Goal: Task Accomplishment & Management: Complete application form

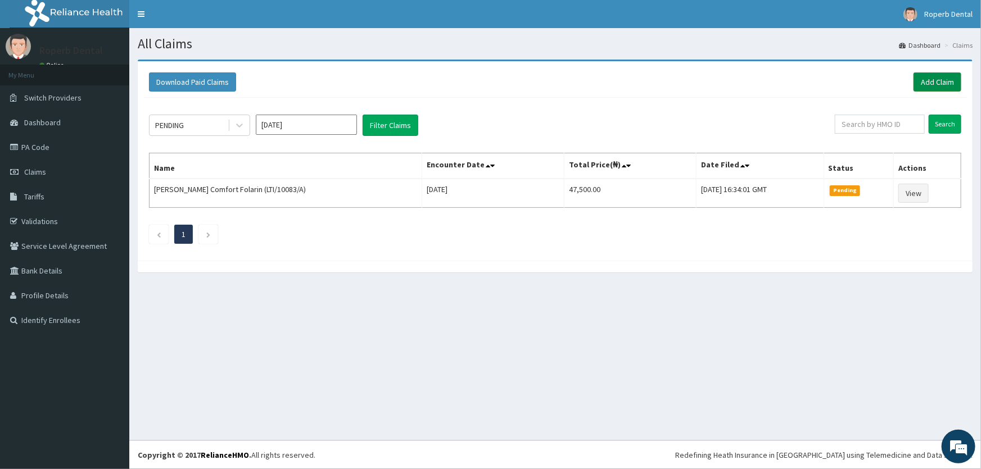
click at [921, 84] on link "Add Claim" at bounding box center [937, 82] width 48 height 19
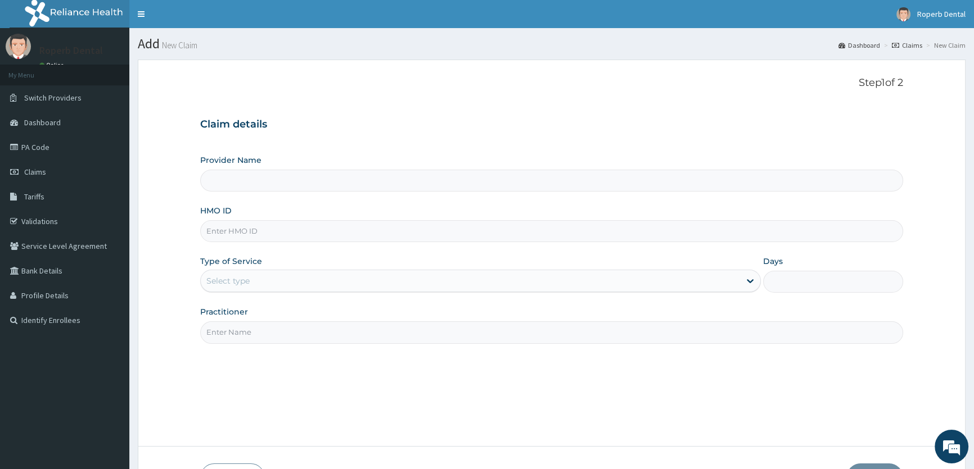
type input "Roperb Dental Clinic - Lekki"
click at [314, 231] on input "HMO ID" at bounding box center [551, 231] width 703 height 22
paste input "RET/27455/A"
type input "RET/27455/A"
click at [349, 280] on div "Select type" at bounding box center [470, 281] width 539 height 18
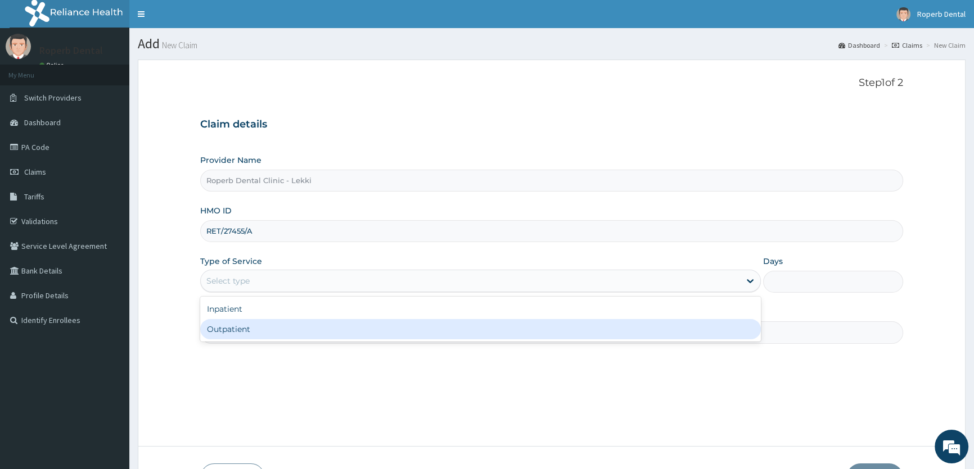
click at [343, 328] on div "Outpatient" at bounding box center [480, 329] width 560 height 20
type input "1"
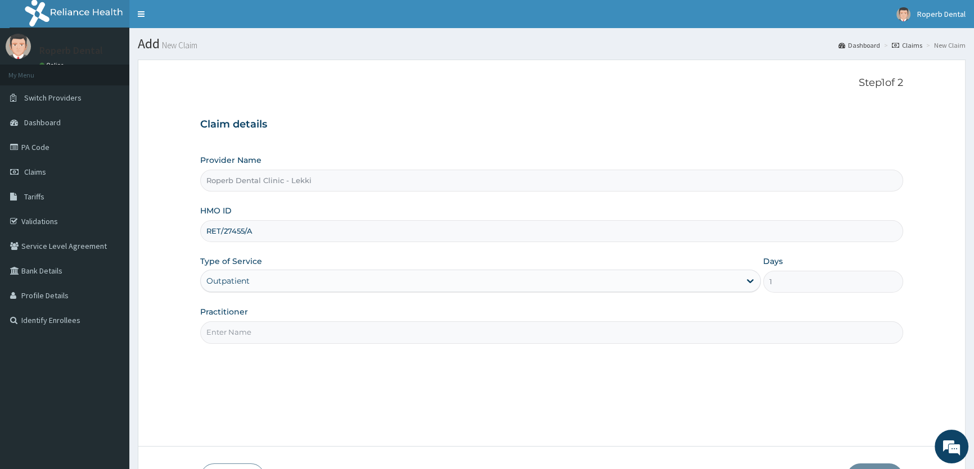
click at [424, 332] on input "Practitioner" at bounding box center [551, 333] width 703 height 22
type input "DR [PERSON_NAME]"
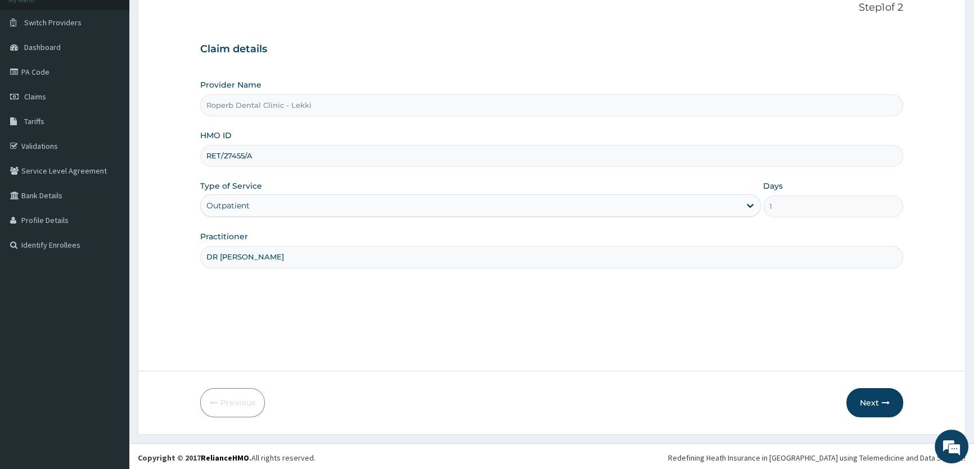
scroll to position [78, 0]
click at [877, 394] on button "Next" at bounding box center [874, 400] width 57 height 29
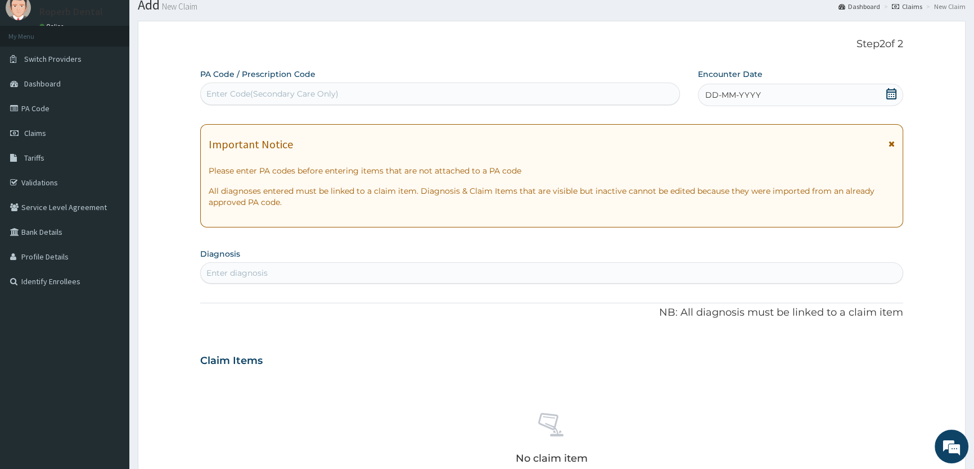
scroll to position [0, 0]
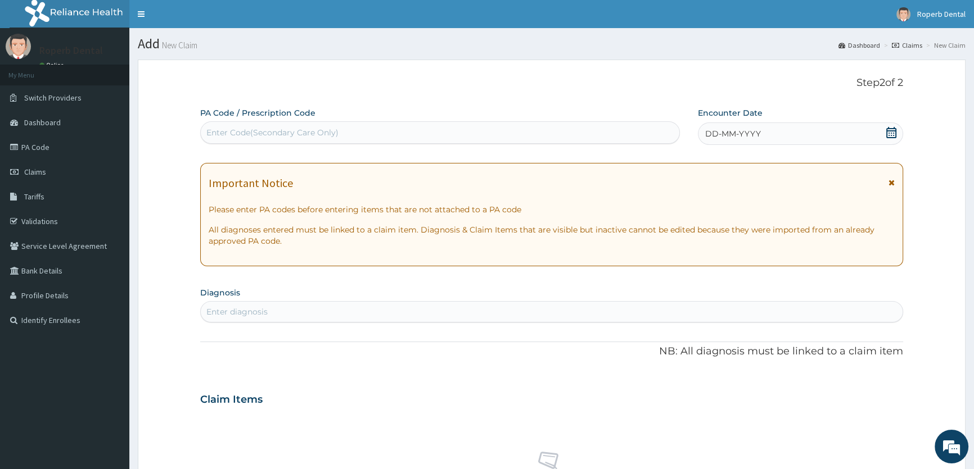
click at [394, 133] on div "Enter Code(Secondary Care Only)" at bounding box center [440, 133] width 478 height 18
paste input "PA/00495D"
type input "PA/00495D"
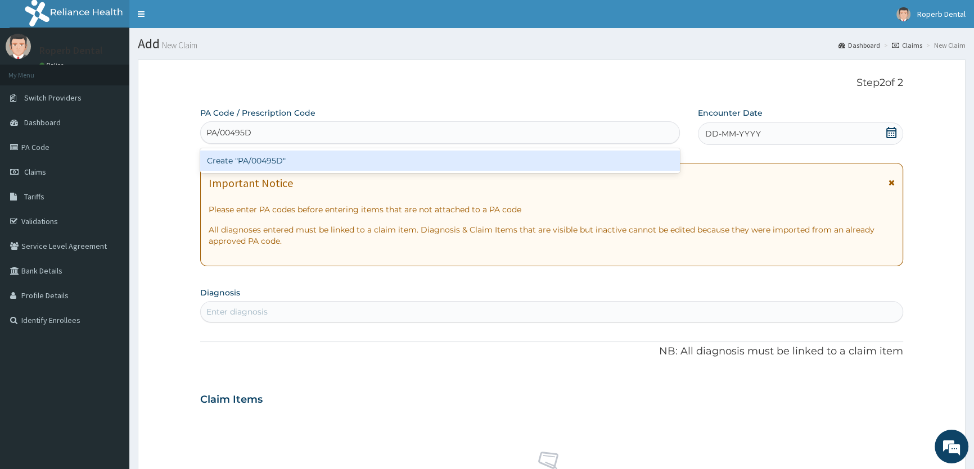
click at [292, 164] on div "Create "PA/00495D"" at bounding box center [439, 161] width 479 height 20
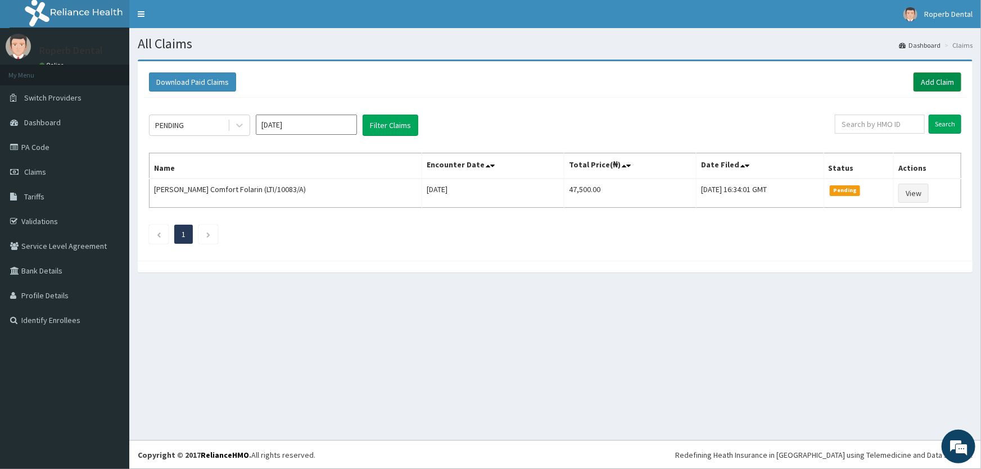
click at [946, 87] on link "Add Claim" at bounding box center [937, 82] width 48 height 19
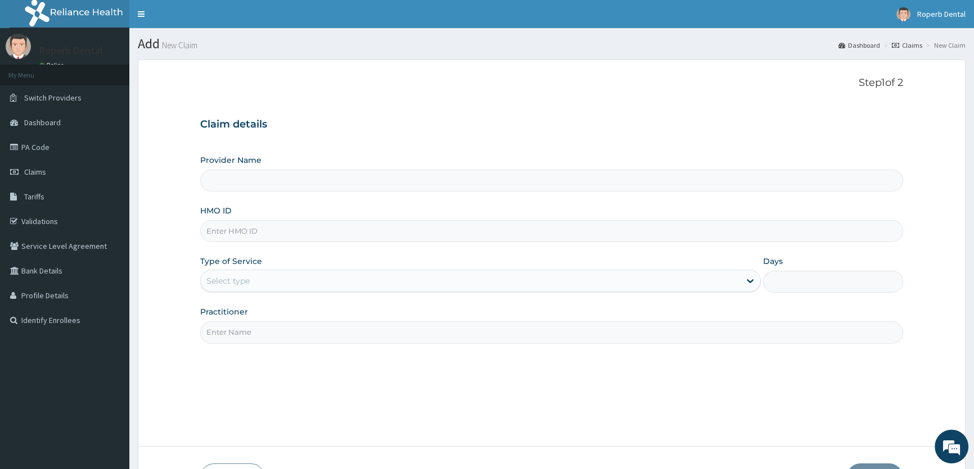
type input "Roperb Dental Clinic - Lekki"
click at [282, 235] on input "HMO ID" at bounding box center [551, 231] width 703 height 22
paste input "RET/27455/A"
type input "RET/27455/A"
click at [287, 283] on div "Select type" at bounding box center [470, 281] width 539 height 18
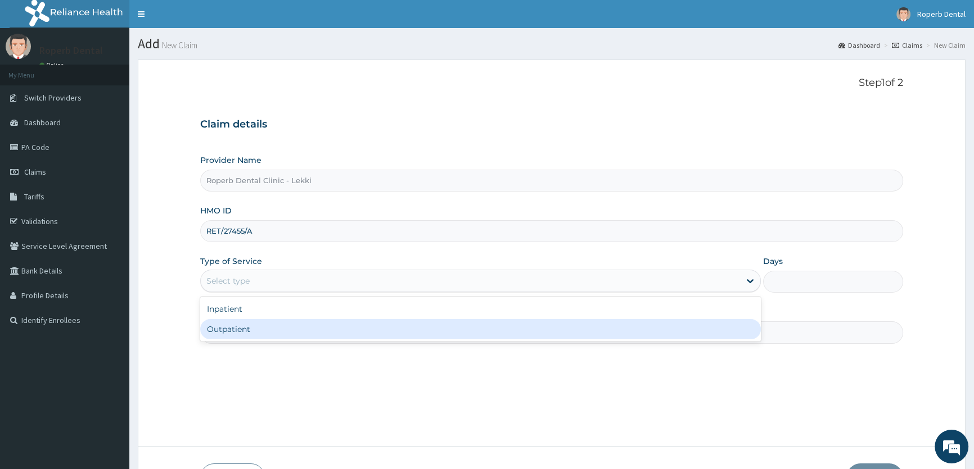
click at [277, 328] on div "Outpatient" at bounding box center [480, 329] width 560 height 20
type input "1"
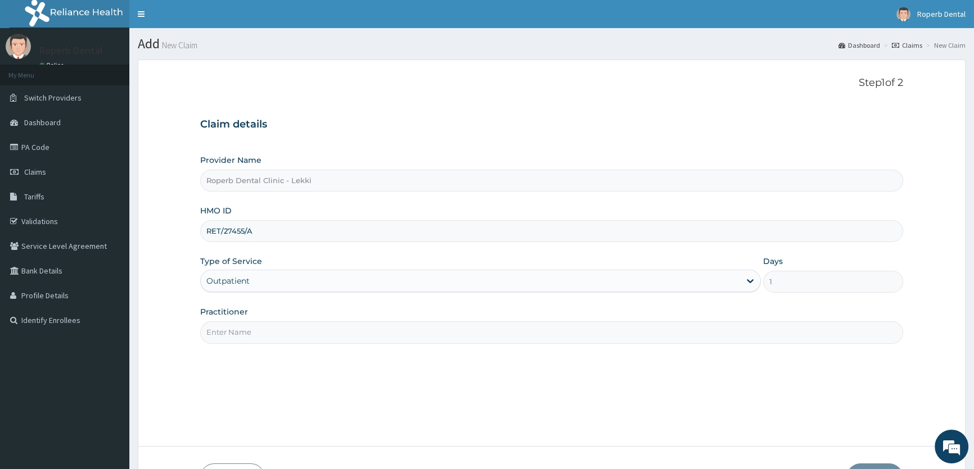
click at [501, 332] on input "Practitioner" at bounding box center [551, 333] width 703 height 22
type input "DR AISHAH OPAREMI"
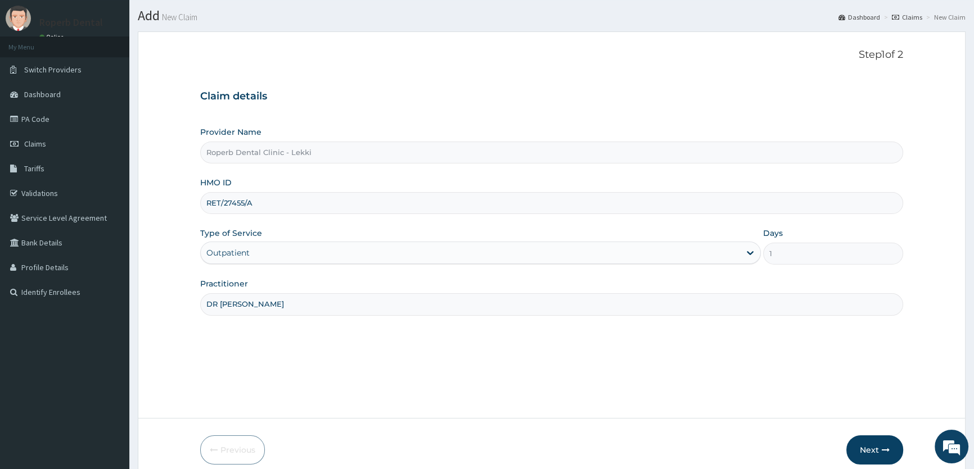
scroll to position [51, 0]
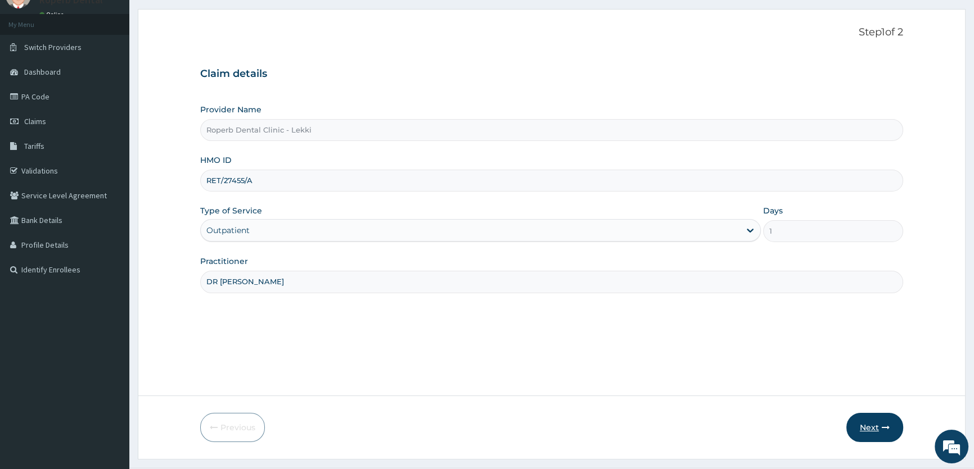
click at [874, 420] on button "Next" at bounding box center [874, 427] width 57 height 29
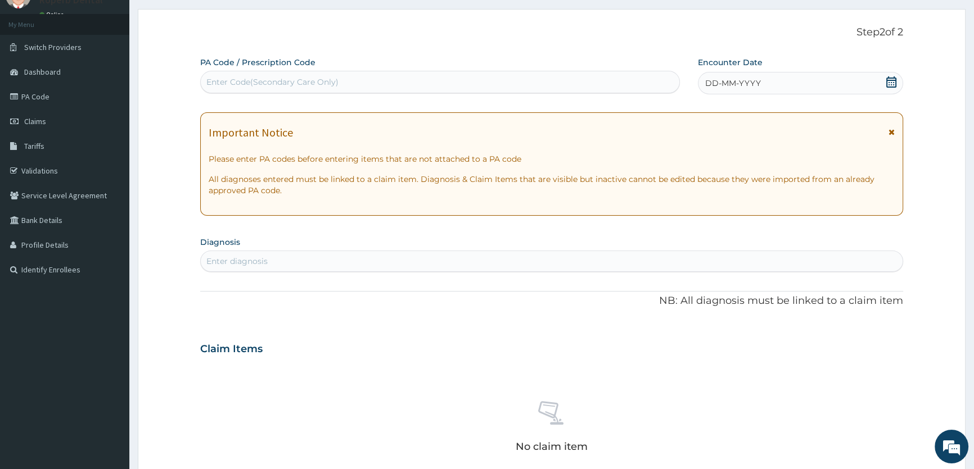
click at [376, 79] on div "Enter Code(Secondary Care Only)" at bounding box center [440, 82] width 478 height 18
paste input "PA/00495D"
type input "PA/00495D"
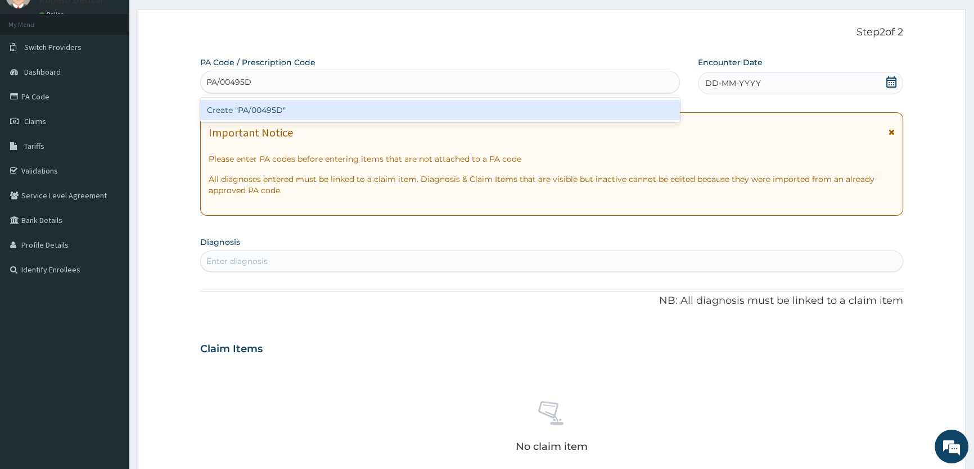
click at [320, 111] on div "Create "PA/00495D"" at bounding box center [439, 110] width 479 height 20
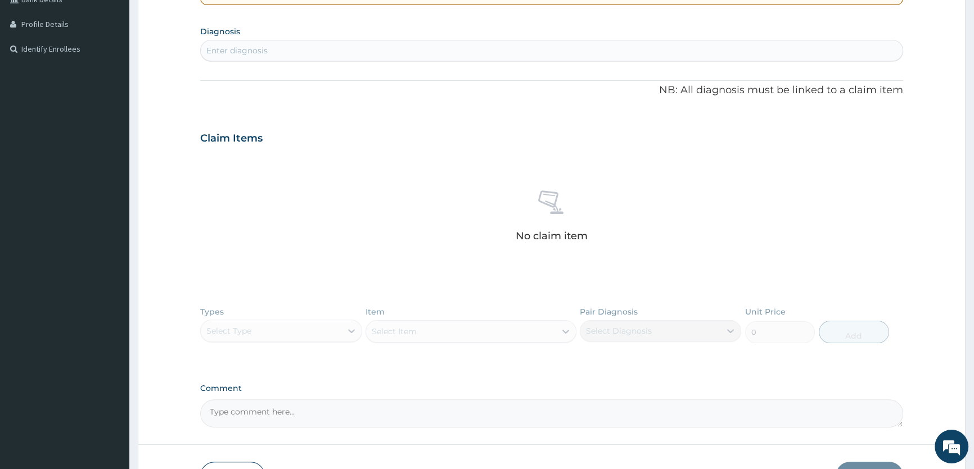
scroll to position [347, 0]
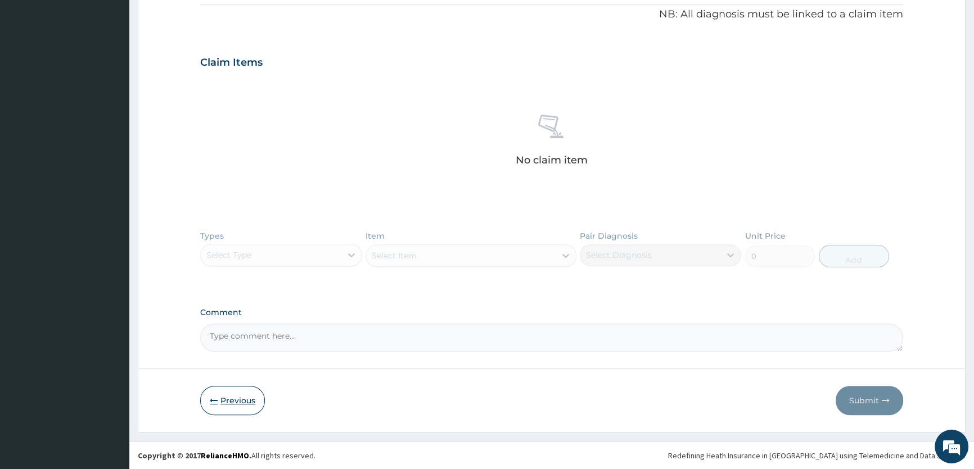
click at [232, 396] on button "Previous" at bounding box center [232, 400] width 65 height 29
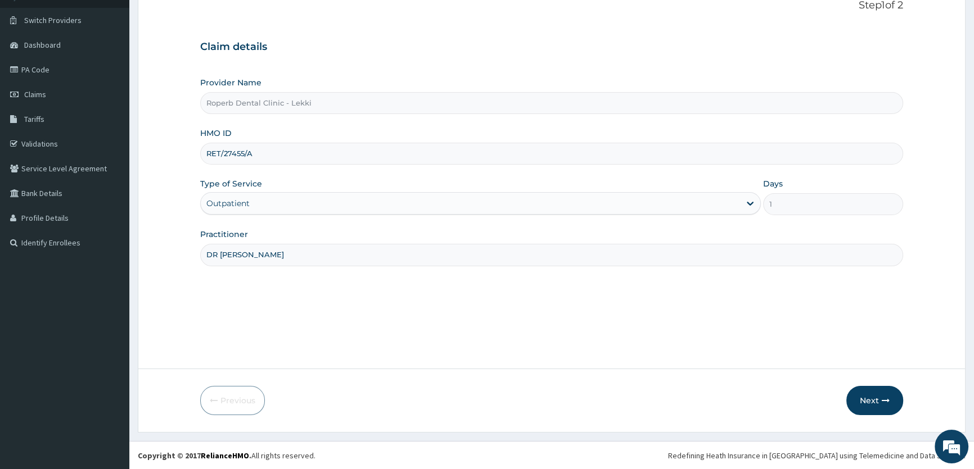
click at [265, 157] on input "RET/27455/A" at bounding box center [551, 154] width 703 height 22
type input "R"
paste input "LTI/10083/C"
type input "LTI/10083/C"
click at [871, 402] on button "Next" at bounding box center [874, 400] width 57 height 29
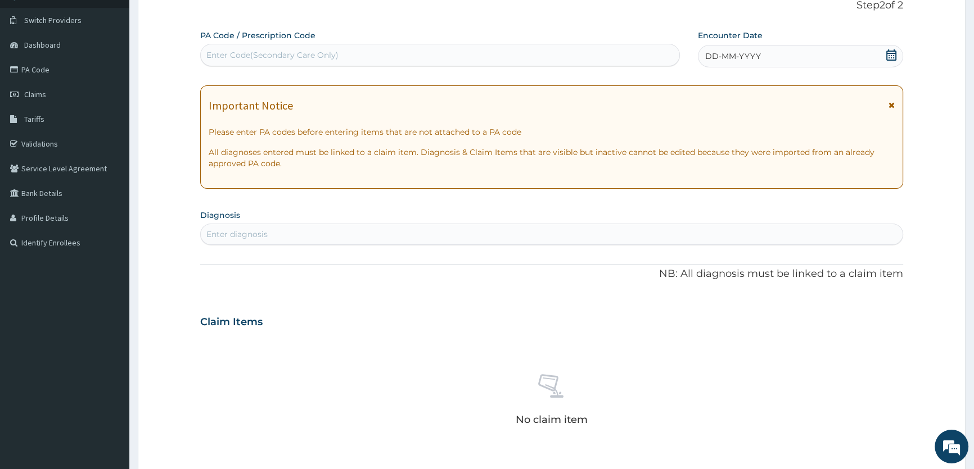
click at [331, 55] on div "Enter Code(Secondary Care Only)" at bounding box center [272, 54] width 132 height 11
paste input "PA/00495D"
type input "PA/00495D"
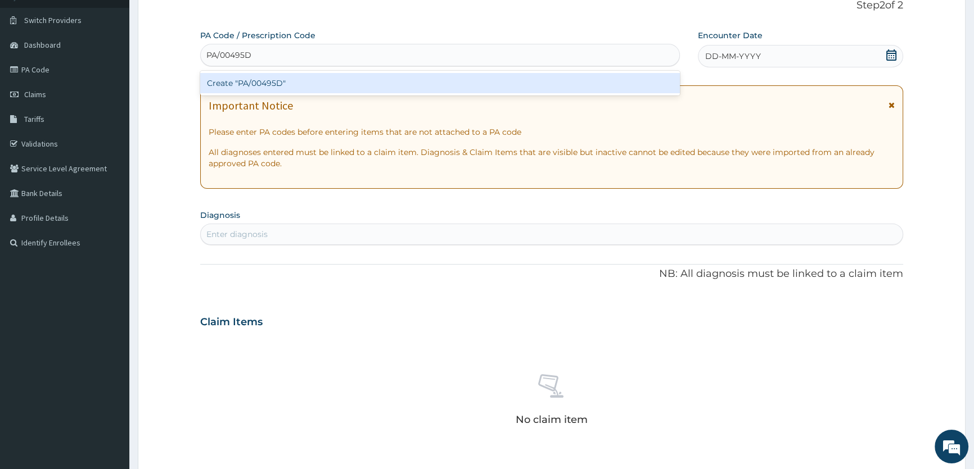
click at [289, 84] on div "Create "PA/00495D"" at bounding box center [439, 83] width 479 height 20
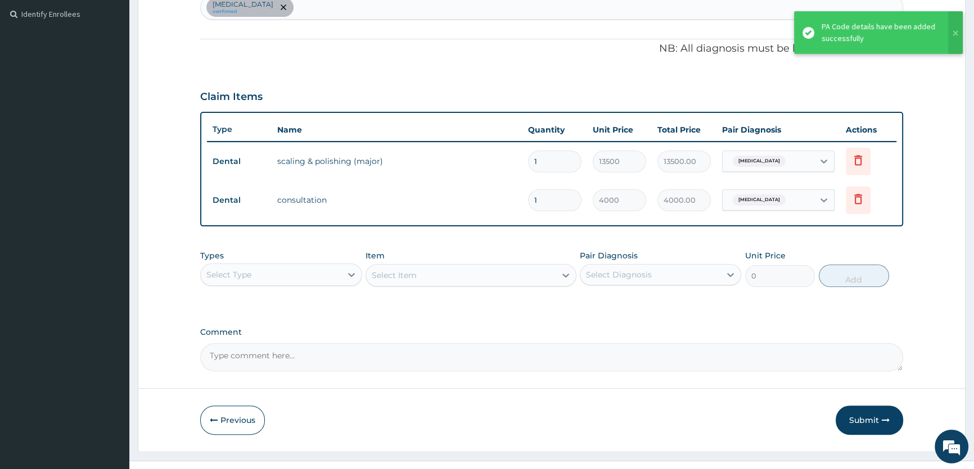
scroll to position [326, 0]
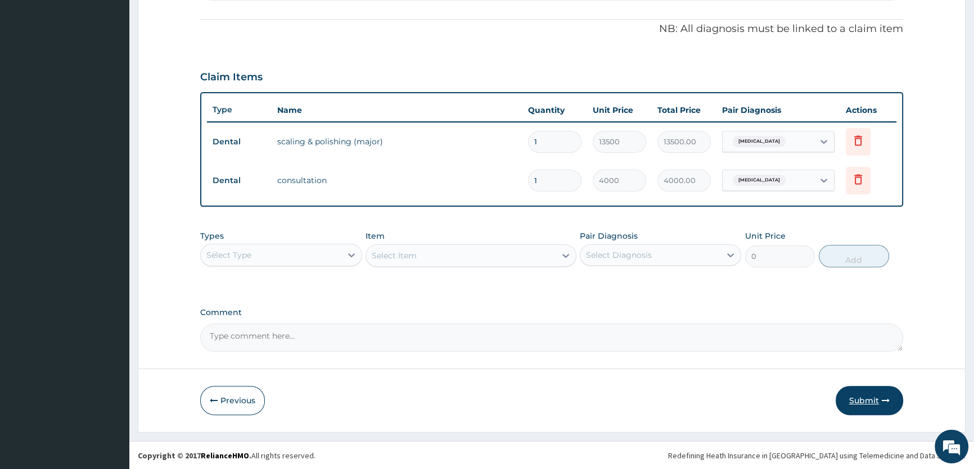
click at [870, 404] on button "Submit" at bounding box center [868, 400] width 67 height 29
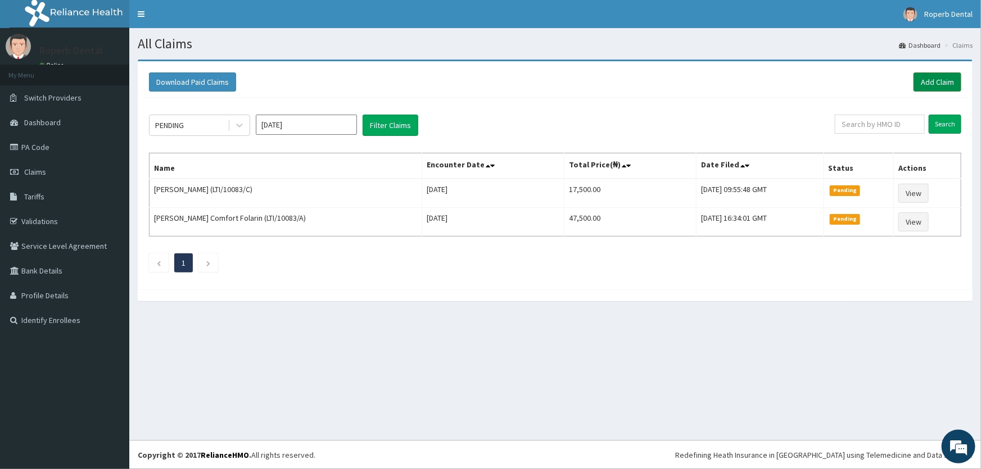
click at [938, 79] on link "Add Claim" at bounding box center [937, 82] width 48 height 19
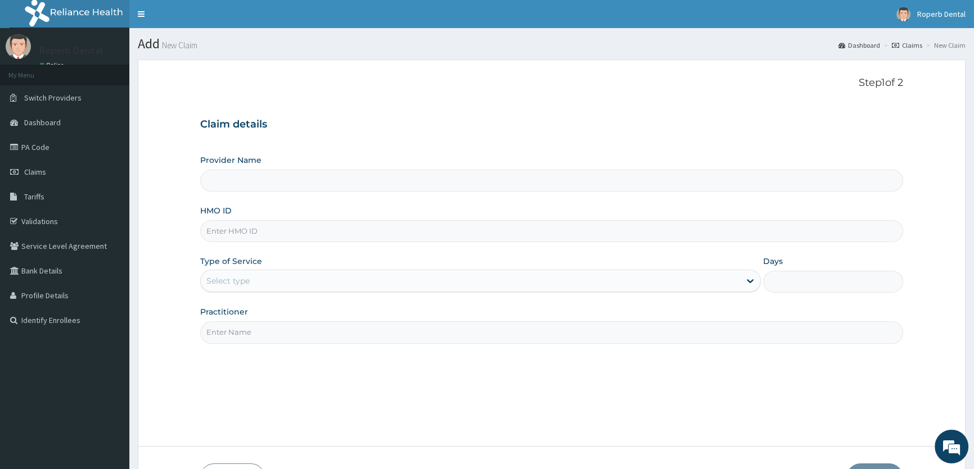
type input "Roperb Dental Clinic - Lekki"
click at [368, 233] on input "HMO ID" at bounding box center [551, 231] width 703 height 22
paste input "RBN/10060/E"
type input "RBN/10060/E"
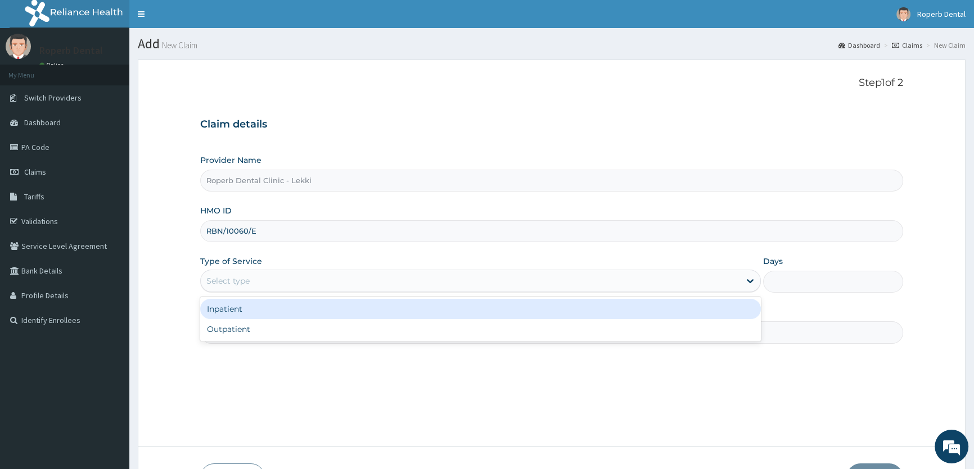
click at [304, 274] on div "Select type" at bounding box center [470, 281] width 539 height 18
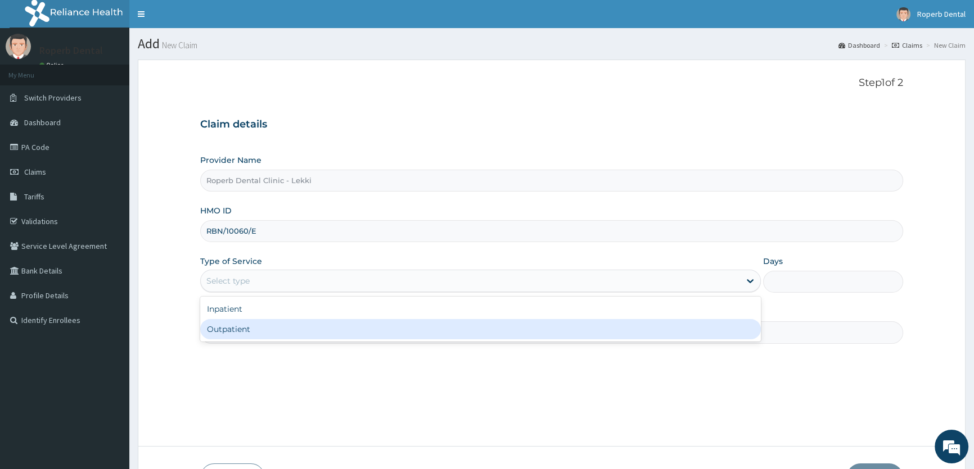
click at [302, 325] on div "Outpatient" at bounding box center [480, 329] width 560 height 20
type input "1"
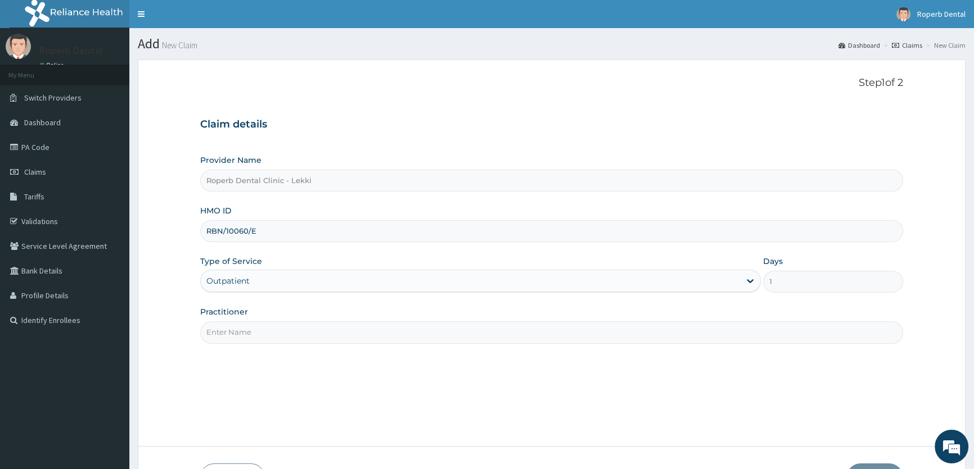
drag, startPoint x: 309, startPoint y: 327, endPoint x: 313, endPoint y: 337, distance: 10.3
click at [309, 327] on input "Practitioner" at bounding box center [551, 333] width 703 height 22
type input "DR AISHAH OPAREMI"
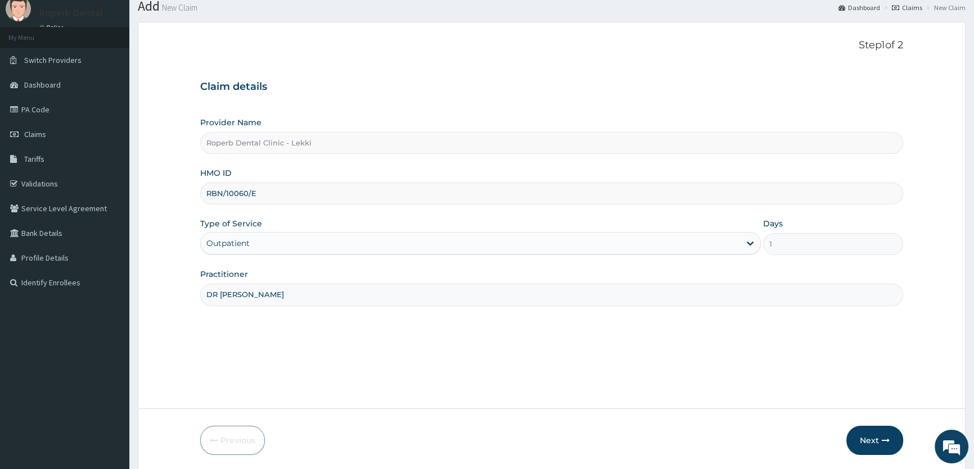
scroll to position [78, 0]
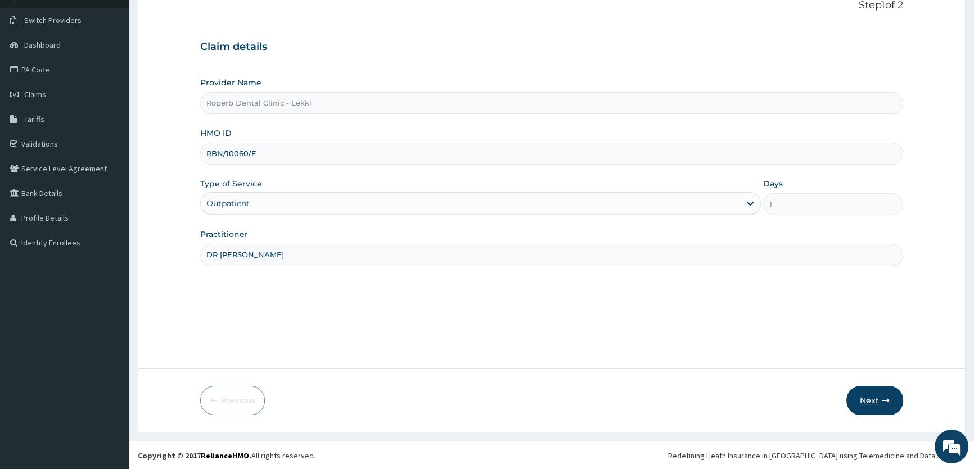
click at [869, 400] on button "Next" at bounding box center [874, 400] width 57 height 29
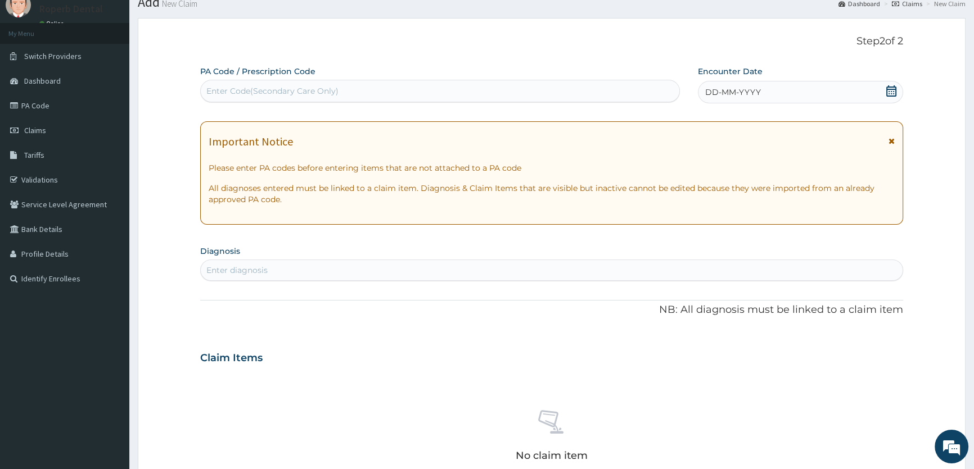
scroll to position [0, 0]
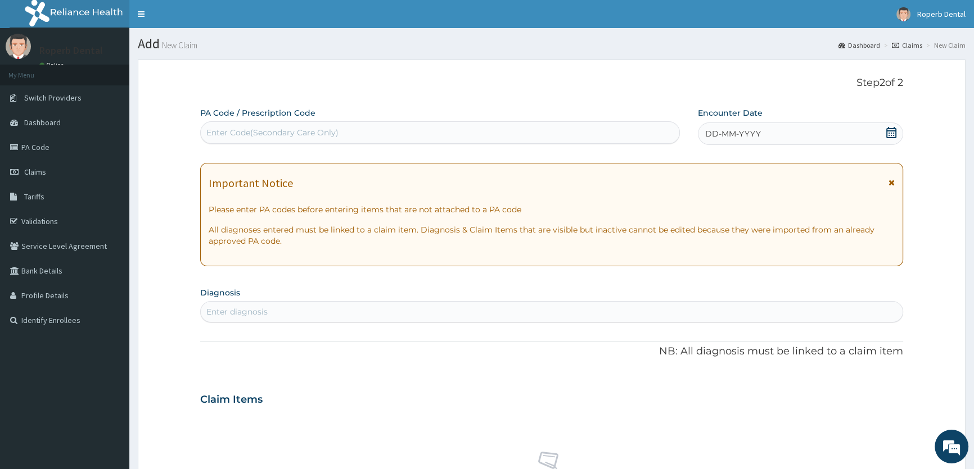
click at [440, 140] on div "Enter Code(Secondary Care Only)" at bounding box center [440, 133] width 478 height 18
paste input "PA/FAA389"
type input "PA/FAA389"
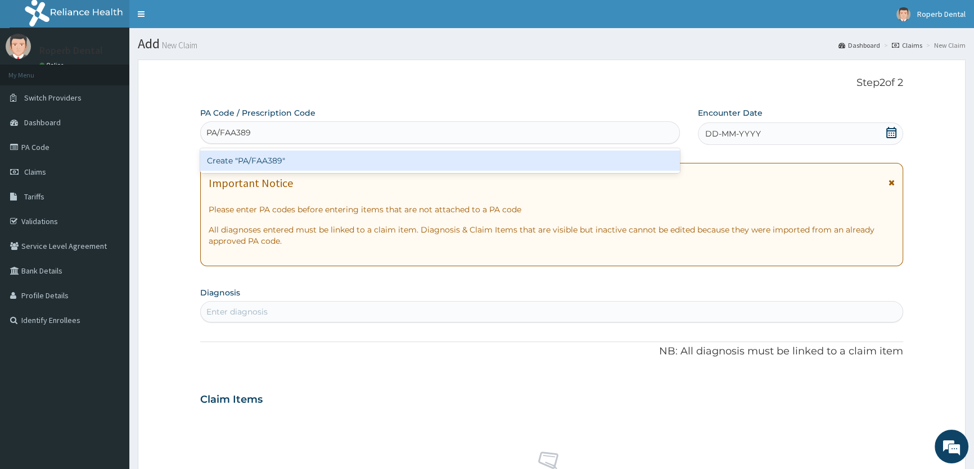
click at [340, 160] on div "Create "PA/FAA389"" at bounding box center [439, 161] width 479 height 20
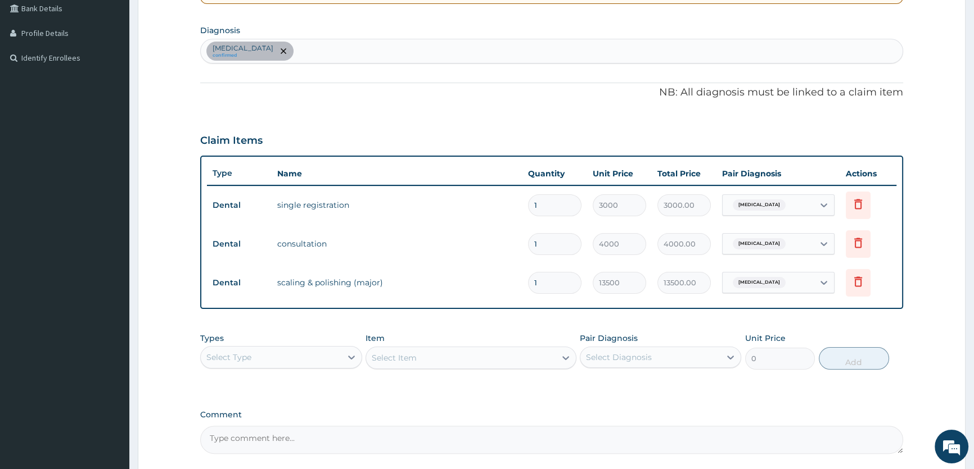
scroll to position [314, 0]
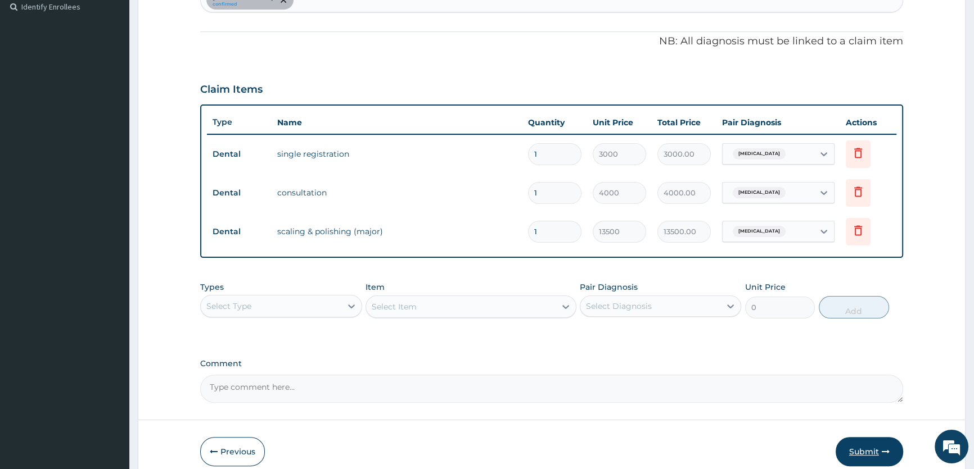
click at [870, 453] on button "Submit" at bounding box center [868, 451] width 67 height 29
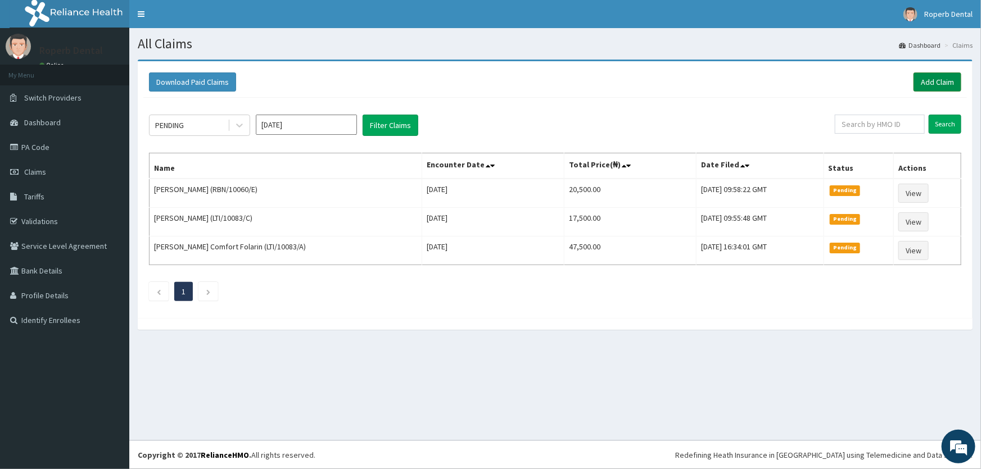
click at [924, 86] on link "Add Claim" at bounding box center [937, 82] width 48 height 19
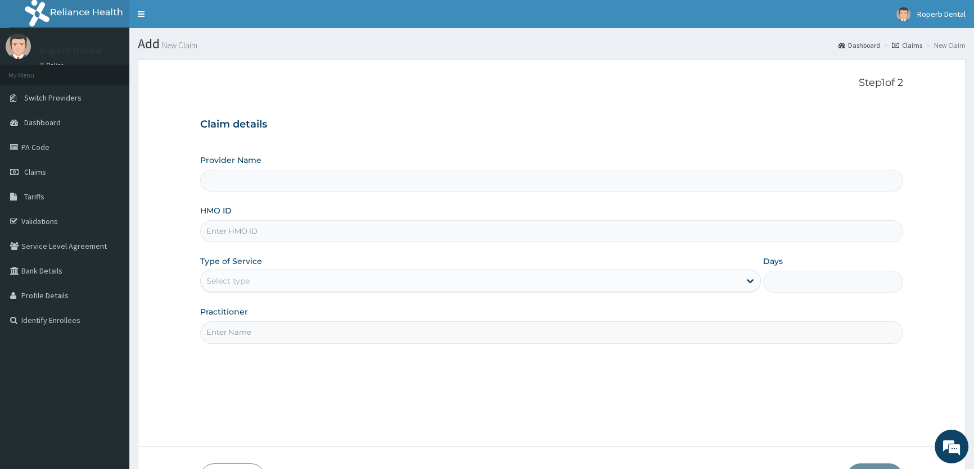
type input "Roperb Dental Clinic - Lekki"
click at [314, 230] on input "HMO ID" at bounding box center [551, 231] width 703 height 22
paste input "RBN/10060/F"
type input "RBN/10060/F"
drag, startPoint x: 344, startPoint y: 283, endPoint x: 334, endPoint y: 291, distance: 12.4
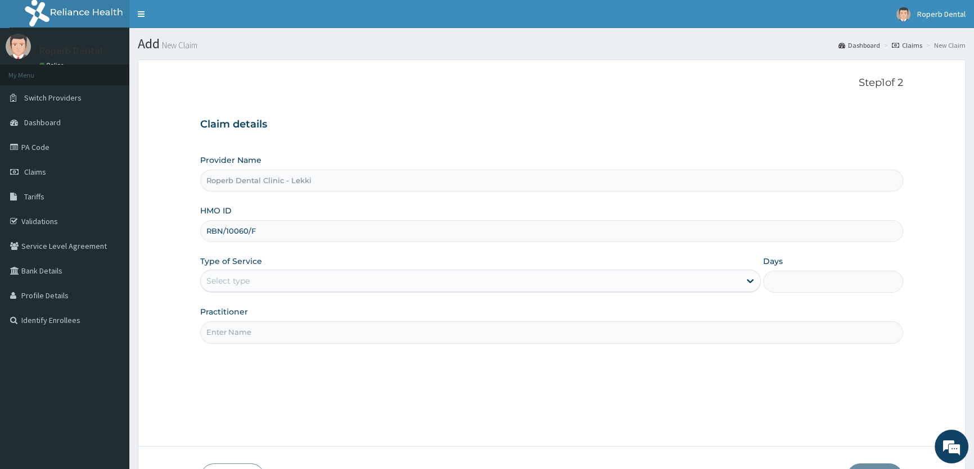
click at [343, 283] on div "Select type" at bounding box center [470, 281] width 539 height 18
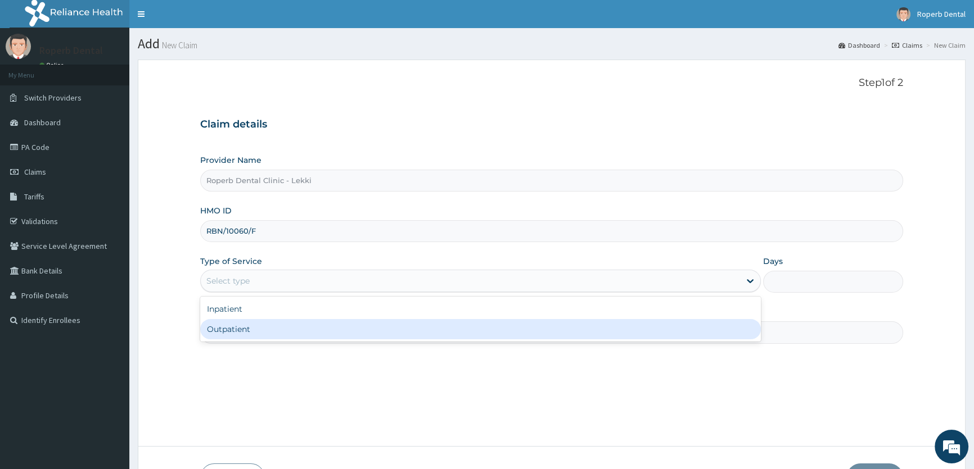
click at [320, 327] on div "Outpatient" at bounding box center [480, 329] width 560 height 20
type input "1"
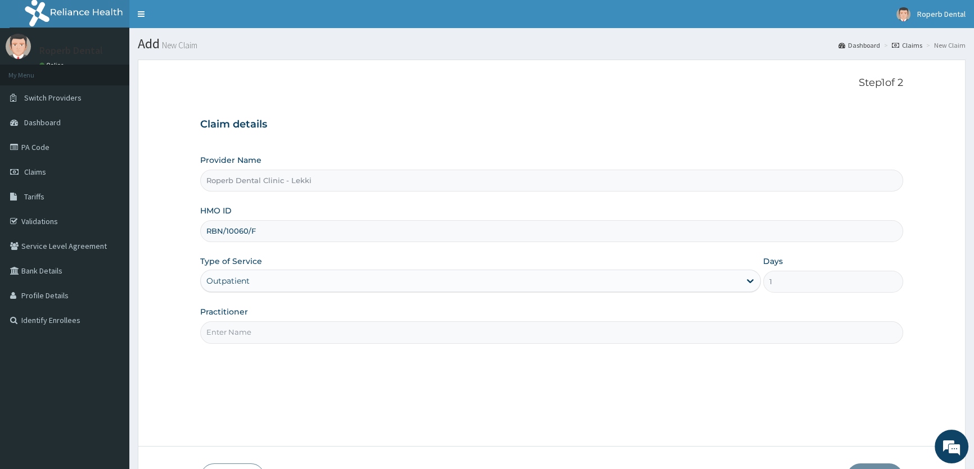
click at [315, 332] on input "Practitioner" at bounding box center [551, 333] width 703 height 22
type input "DR AISHAH OPAREMI"
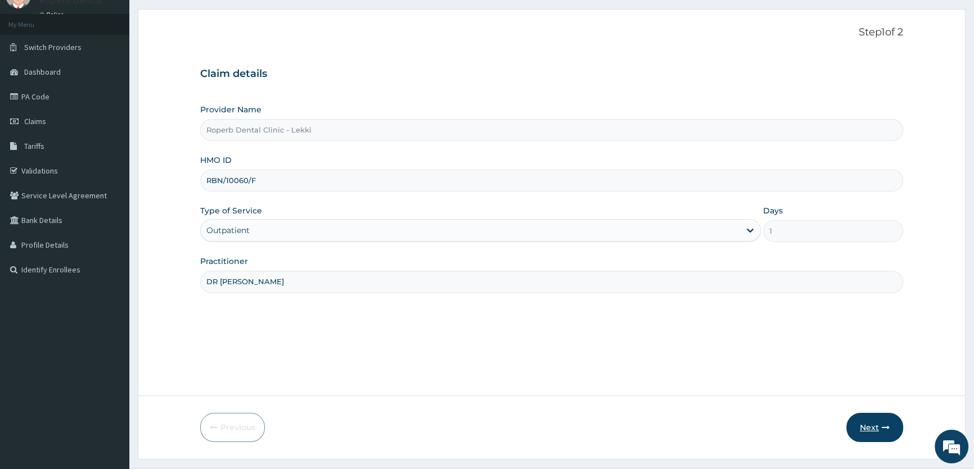
click at [880, 434] on button "Next" at bounding box center [874, 427] width 57 height 29
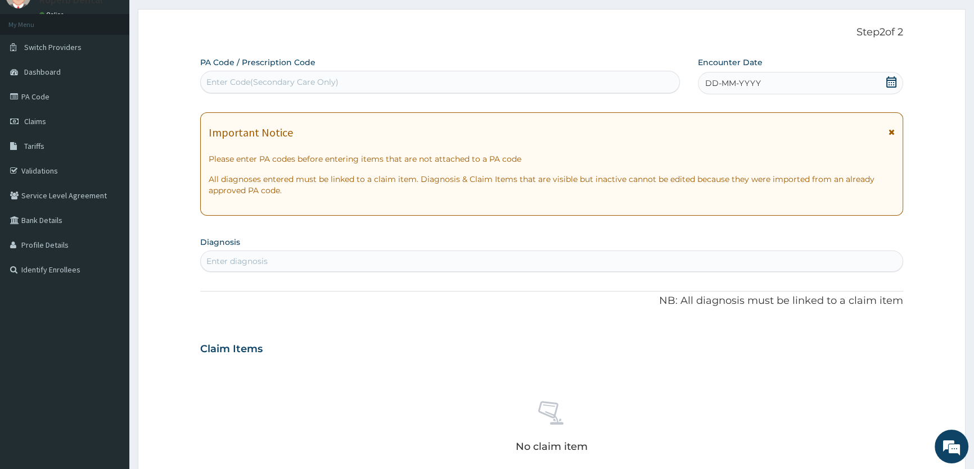
click at [275, 84] on div "Enter Code(Secondary Care Only)" at bounding box center [272, 81] width 132 height 11
paste input "PA/6AA0A8"
type input "PA/6AA0A8"
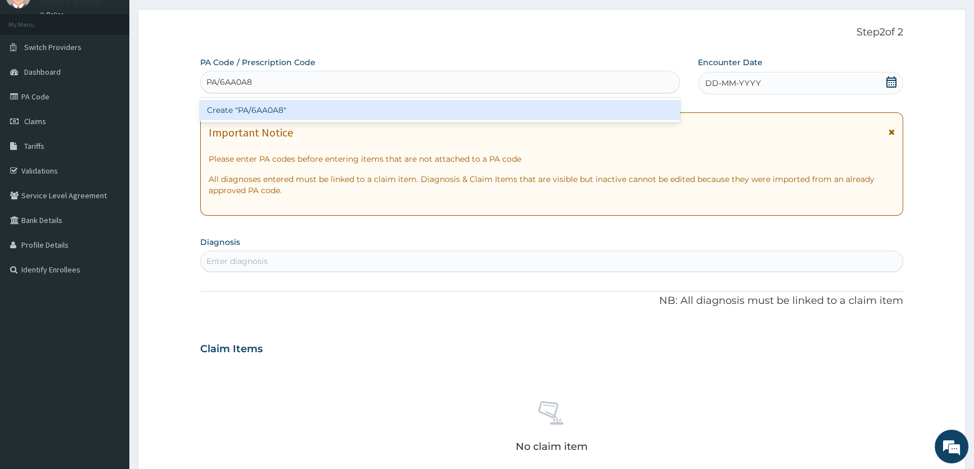
click at [275, 108] on div "Create "PA/6AA0A8"" at bounding box center [439, 110] width 479 height 20
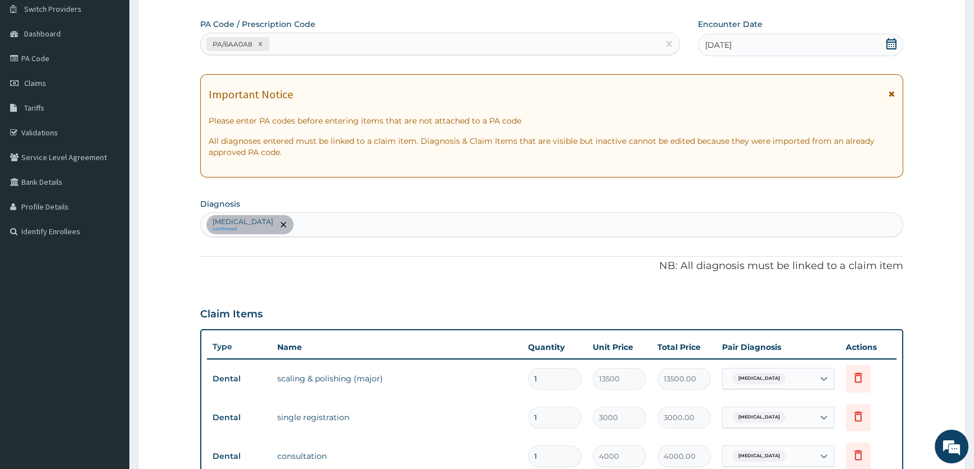
scroll to position [358, 0]
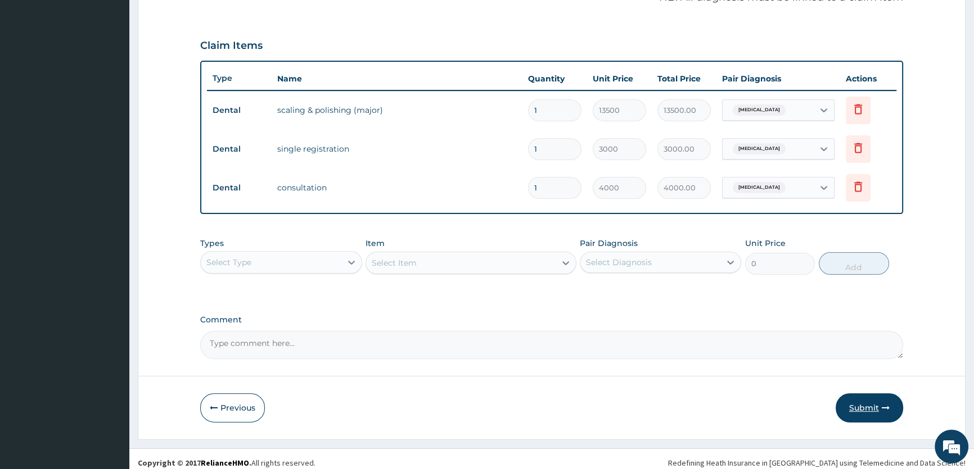
click at [862, 404] on button "Submit" at bounding box center [868, 407] width 67 height 29
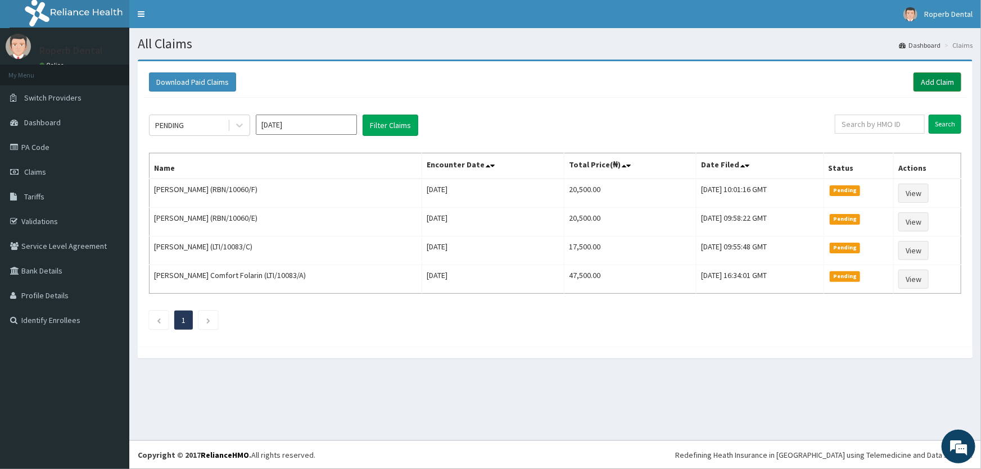
click at [935, 84] on link "Add Claim" at bounding box center [937, 82] width 48 height 19
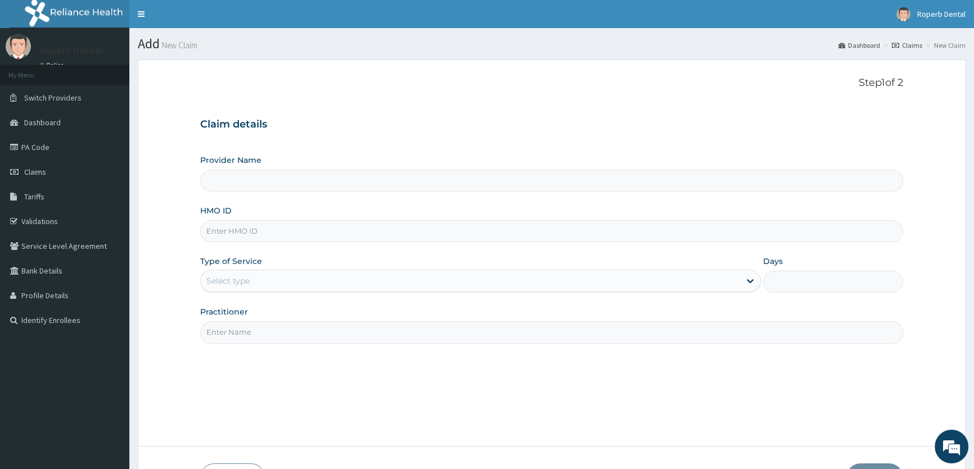
type input "Roperb Dental Clinic - Lekki"
click at [282, 230] on input "HMO ID" at bounding box center [551, 231] width 703 height 22
paste input "rbn/10060/a"
type input "RBN/10060/A"
click at [283, 281] on div "Select type" at bounding box center [470, 281] width 539 height 18
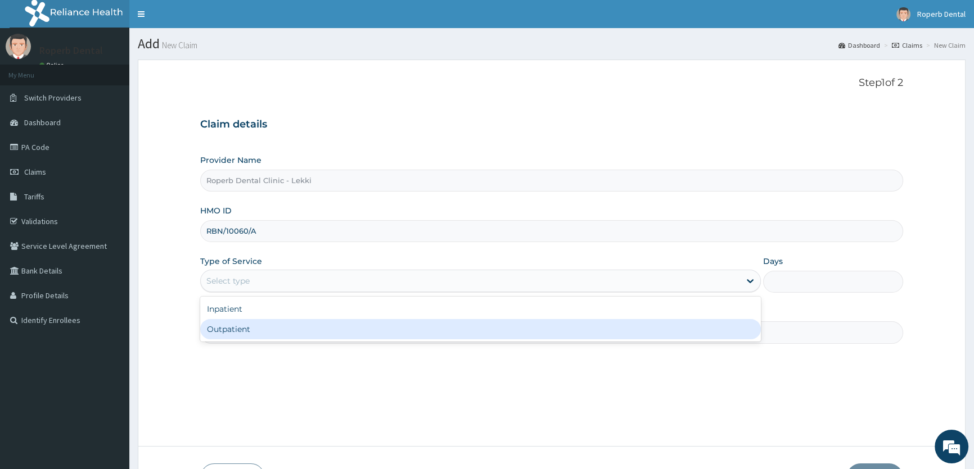
drag, startPoint x: 289, startPoint y: 326, endPoint x: 288, endPoint y: 320, distance: 6.2
click at [288, 324] on div "Outpatient" at bounding box center [480, 329] width 560 height 20
type input "1"
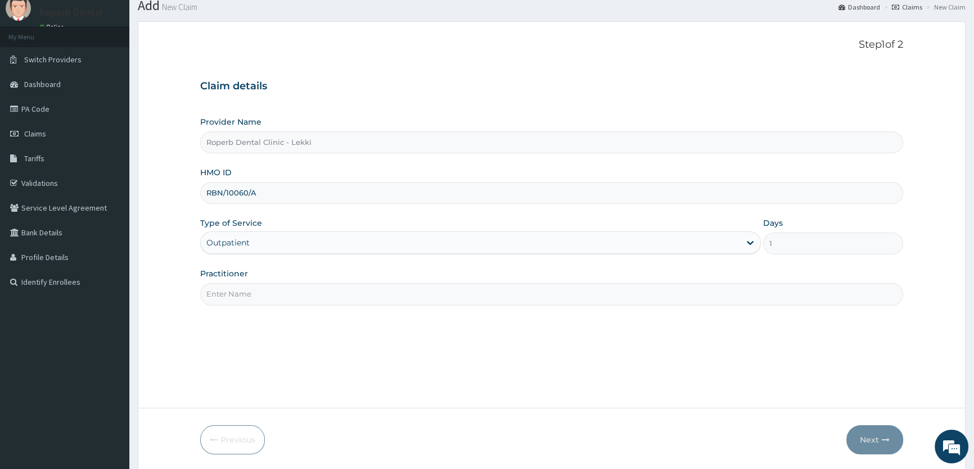
scroll to position [78, 0]
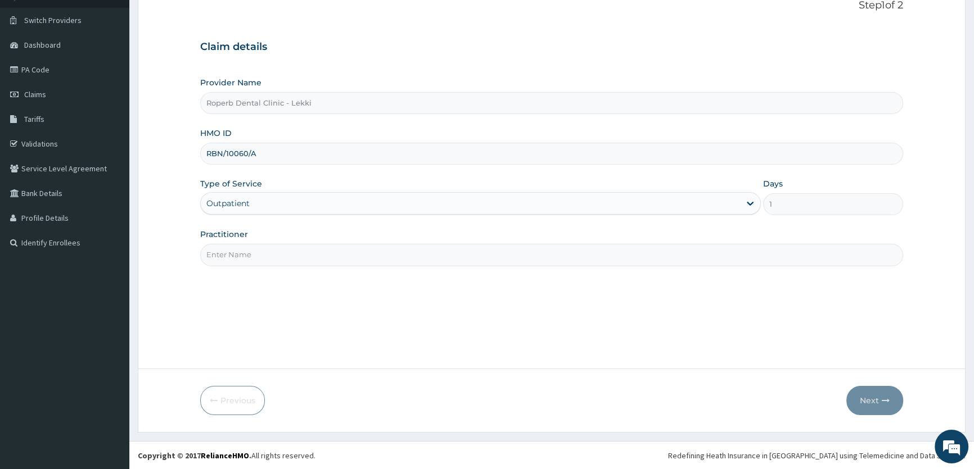
click at [310, 254] on input "Practitioner" at bounding box center [551, 255] width 703 height 22
type input "DR AISHAH OPAREMI"
click at [872, 396] on button "Next" at bounding box center [874, 400] width 57 height 29
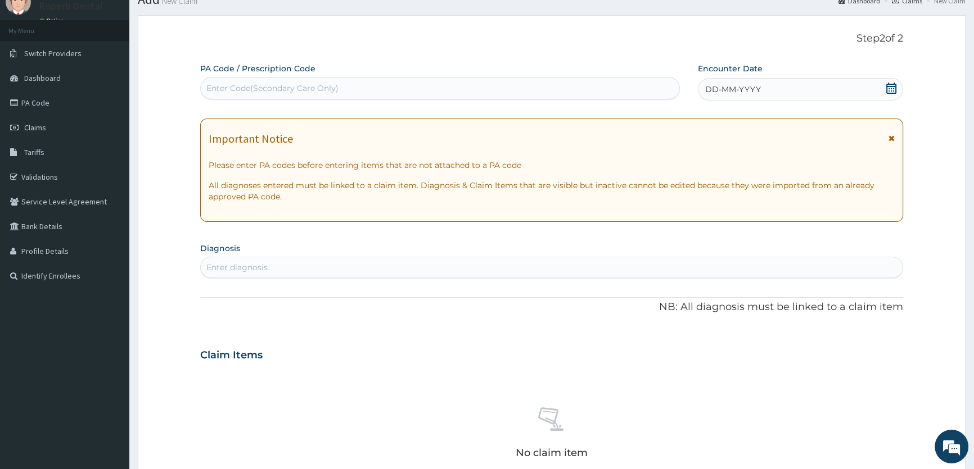
scroll to position [26, 0]
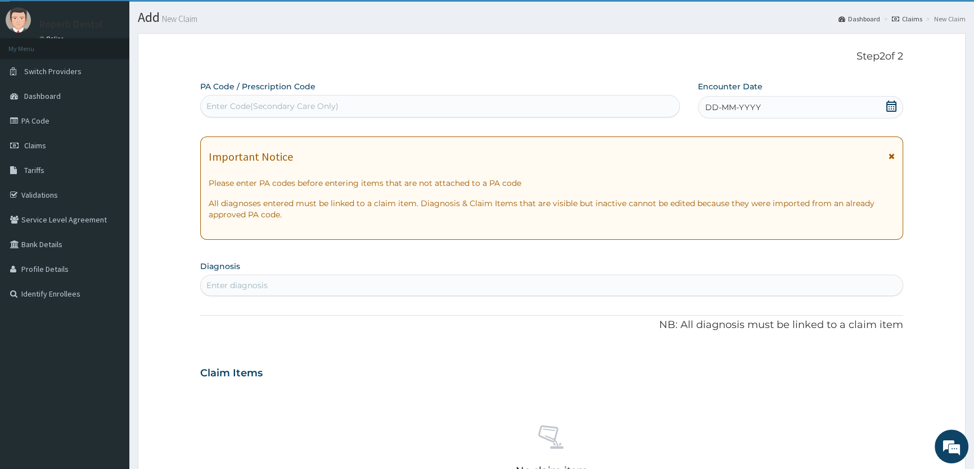
click at [341, 102] on div "Enter Code(Secondary Care Only)" at bounding box center [440, 106] width 478 height 18
paste input "PA/F26E70"
type input "PA/F26E70"
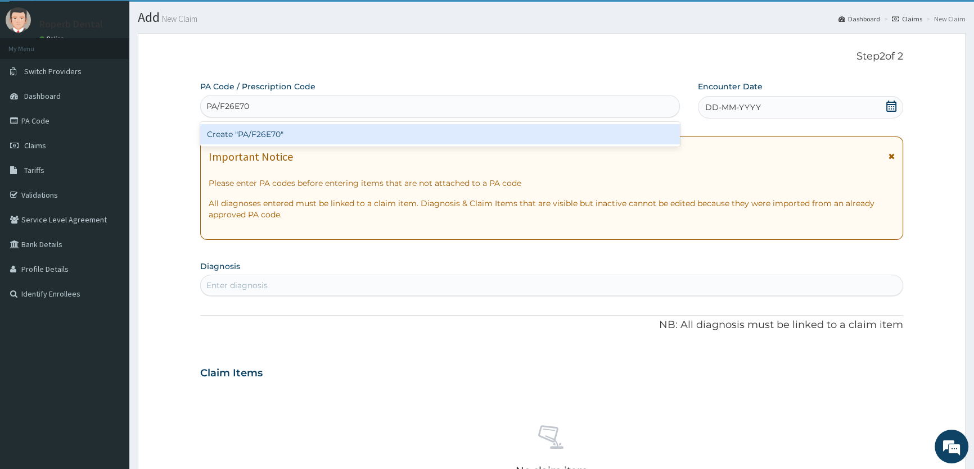
click at [333, 132] on div "Create "PA/F26E70"" at bounding box center [439, 134] width 479 height 20
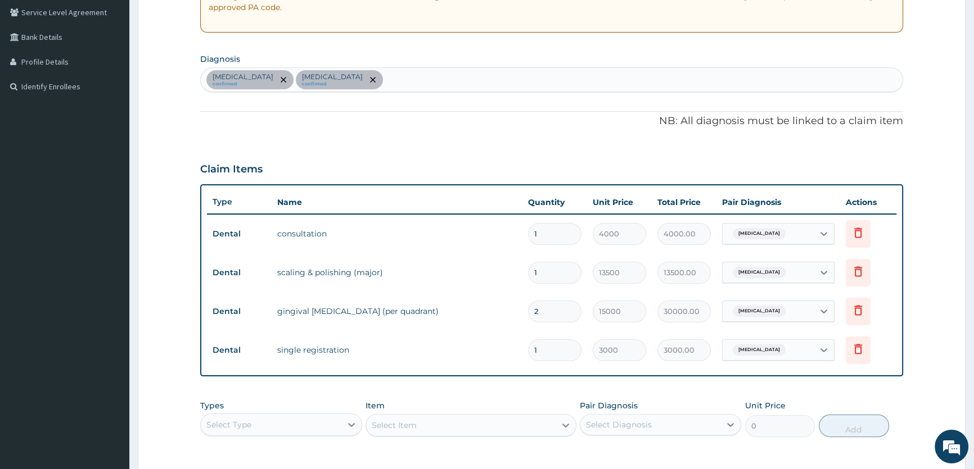
scroll to position [358, 0]
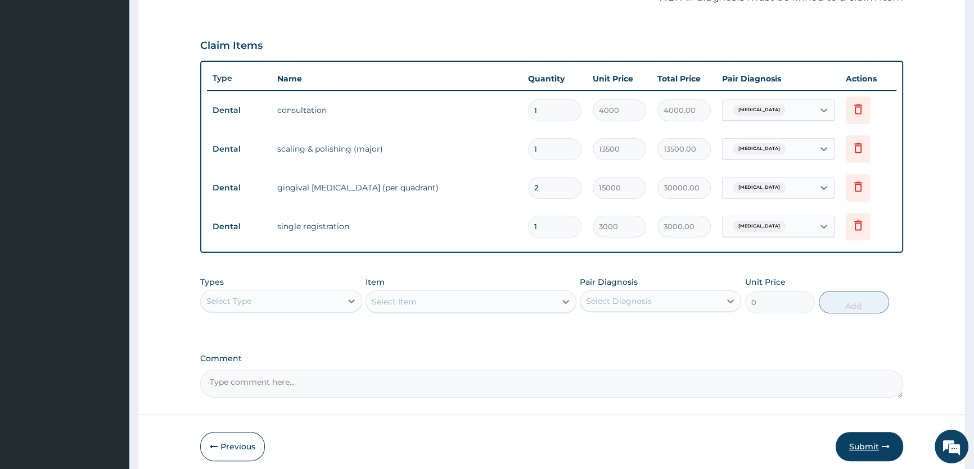
click at [868, 444] on button "Submit" at bounding box center [868, 446] width 67 height 29
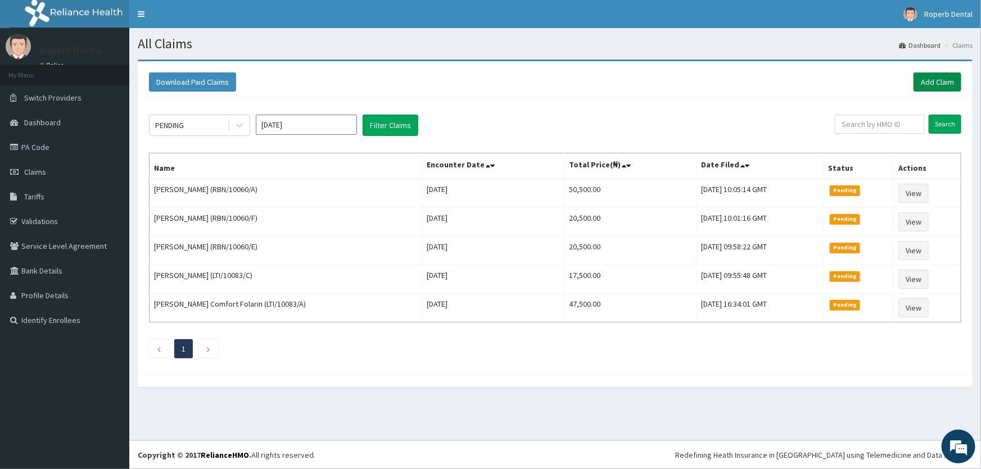
click at [938, 84] on link "Add Claim" at bounding box center [937, 82] width 48 height 19
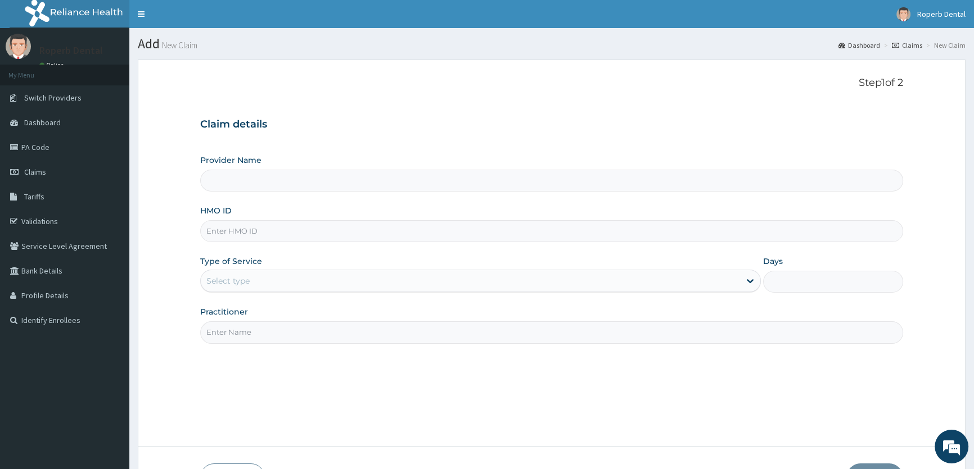
type input "Roperb Dental Clinic - Lekki"
click at [252, 229] on input "HMO ID" at bounding box center [551, 231] width 703 height 22
paste input "RBN/10060/C"
type input "RBN/10060/C"
click at [281, 283] on div "Select type" at bounding box center [470, 281] width 539 height 18
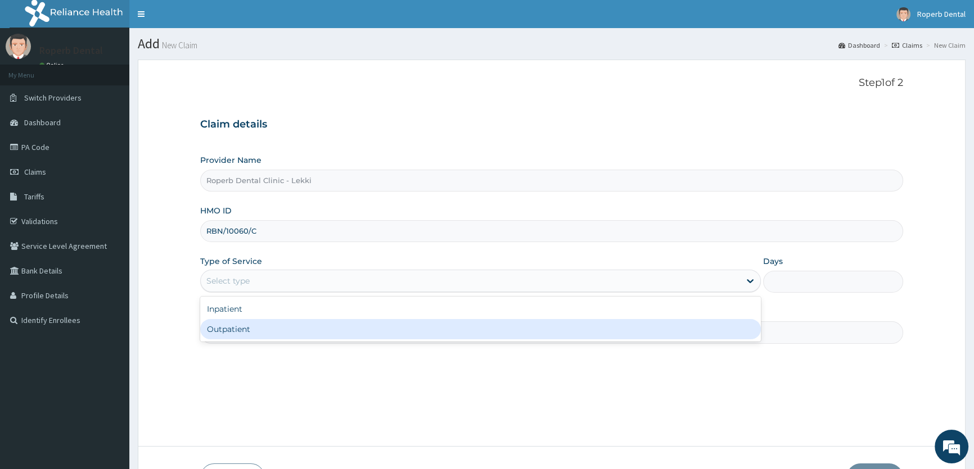
click at [263, 329] on div "Outpatient" at bounding box center [480, 329] width 560 height 20
type input "1"
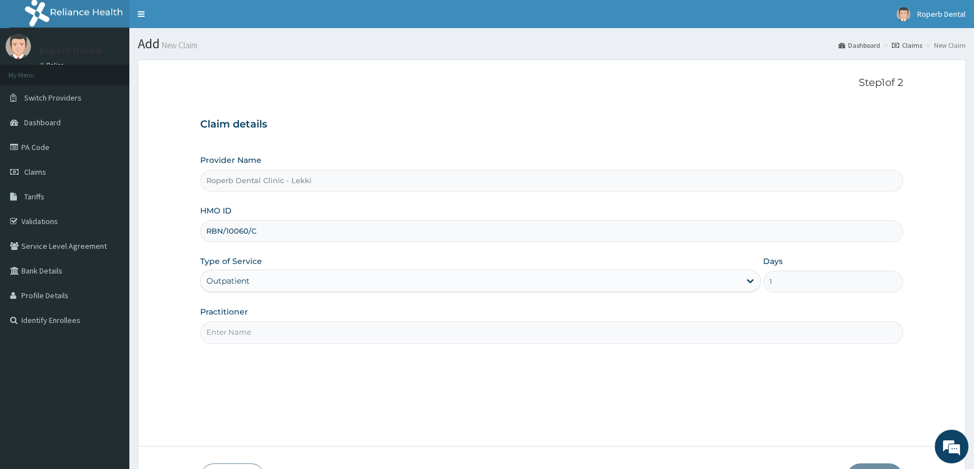
click at [262, 328] on input "Practitioner" at bounding box center [551, 333] width 703 height 22
type input "DR AISHAH OPAREMI"
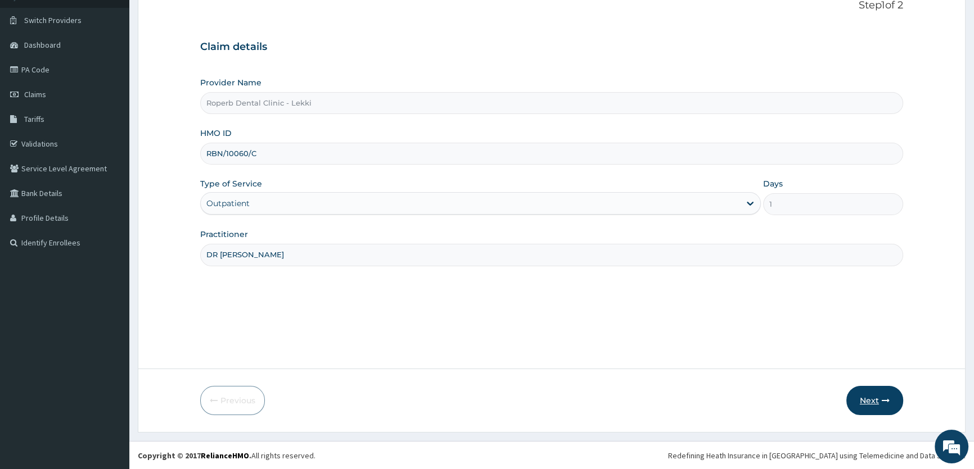
click at [856, 393] on button "Next" at bounding box center [874, 400] width 57 height 29
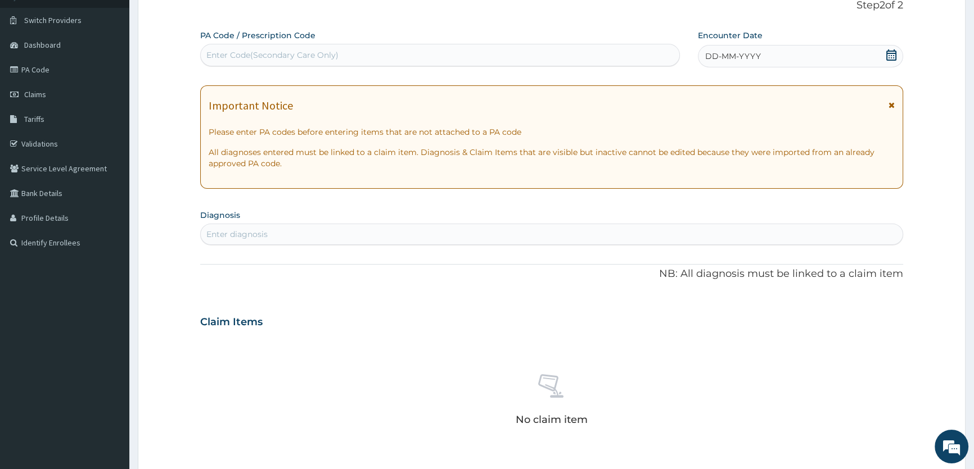
click at [239, 53] on div "Enter Code(Secondary Care Only)" at bounding box center [272, 54] width 132 height 11
paste input "PA/1CA64B"
type input "PA/1CA64B"
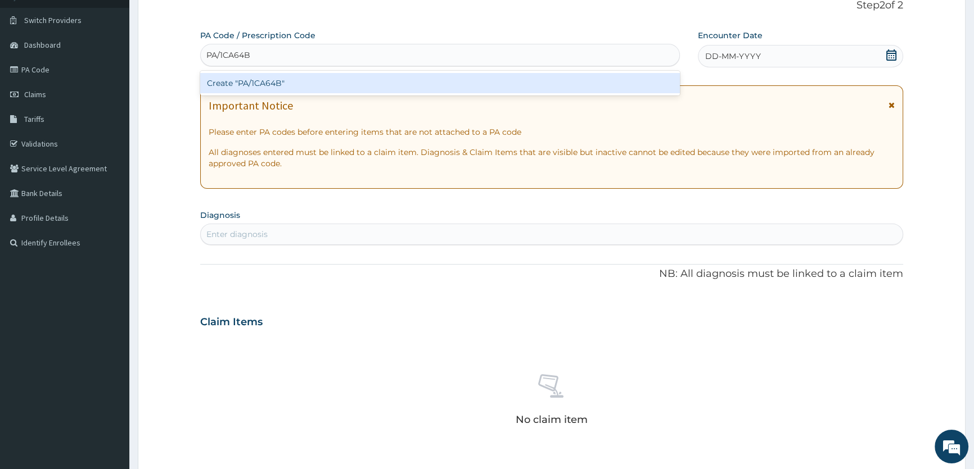
click at [284, 87] on div "Create "PA/1CA64B"" at bounding box center [439, 83] width 479 height 20
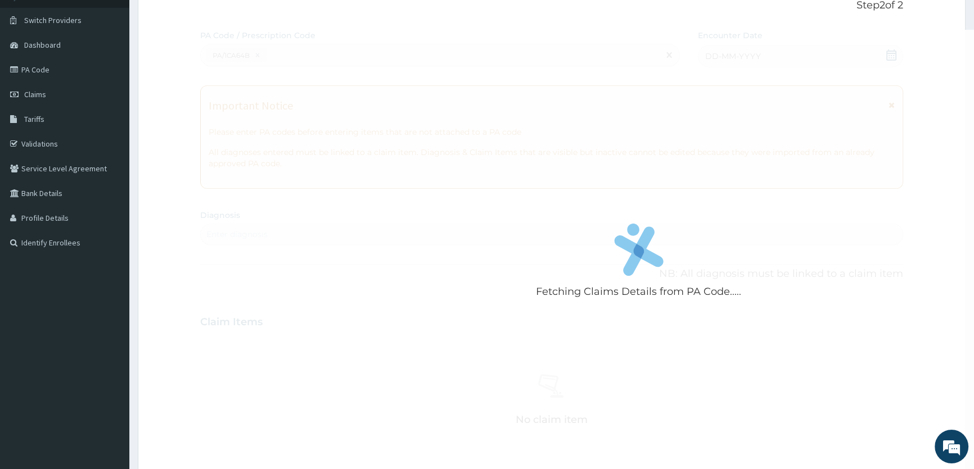
scroll to position [349, 0]
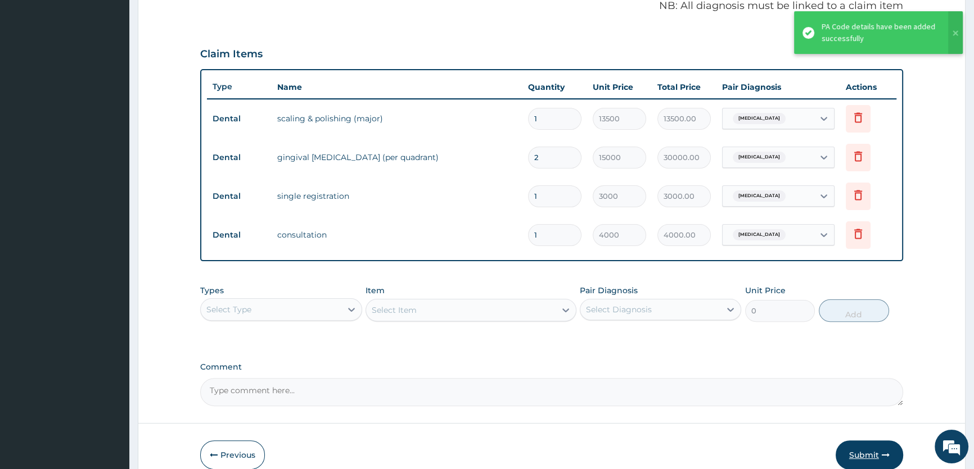
click at [874, 456] on button "Submit" at bounding box center [868, 455] width 67 height 29
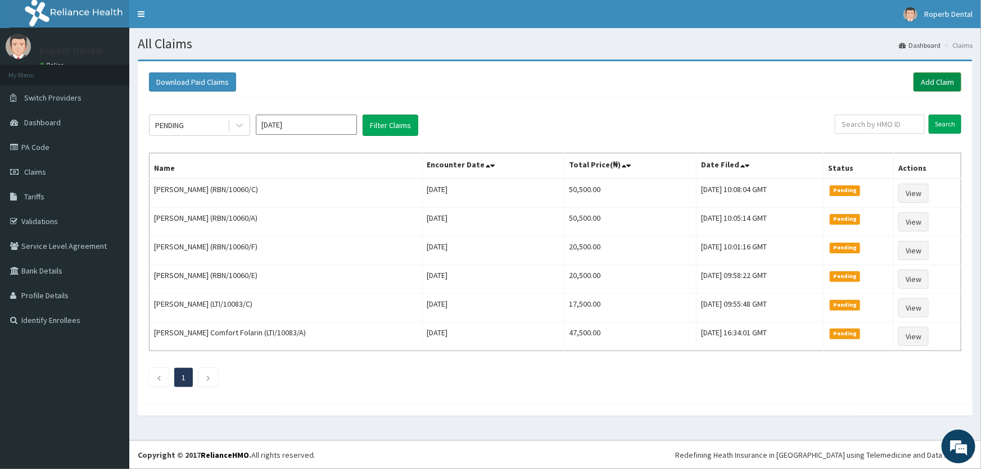
click at [931, 83] on link "Add Claim" at bounding box center [937, 82] width 48 height 19
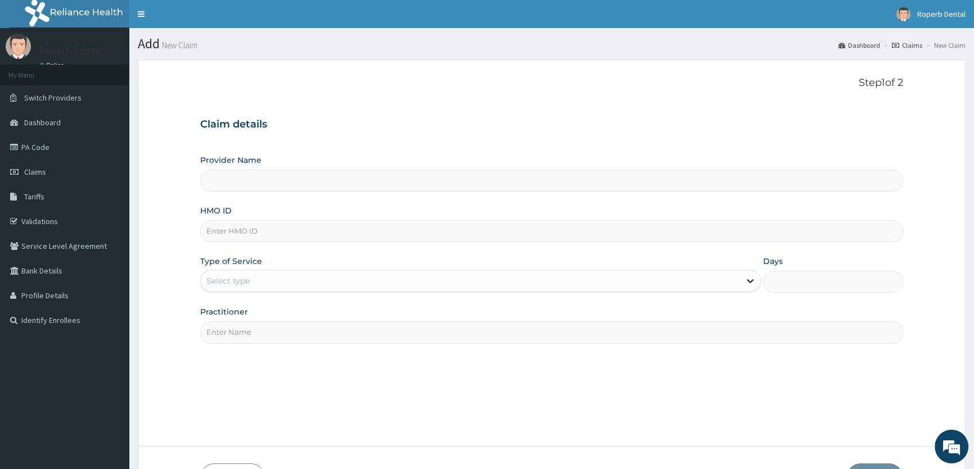
type input "Roperb Dental Clinic - Lekki"
click at [411, 229] on input "HMO ID" at bounding box center [551, 231] width 703 height 22
paste input "RBN/10060/B"
type input "RBN/10060/B"
click at [331, 284] on div "Select type" at bounding box center [470, 281] width 539 height 18
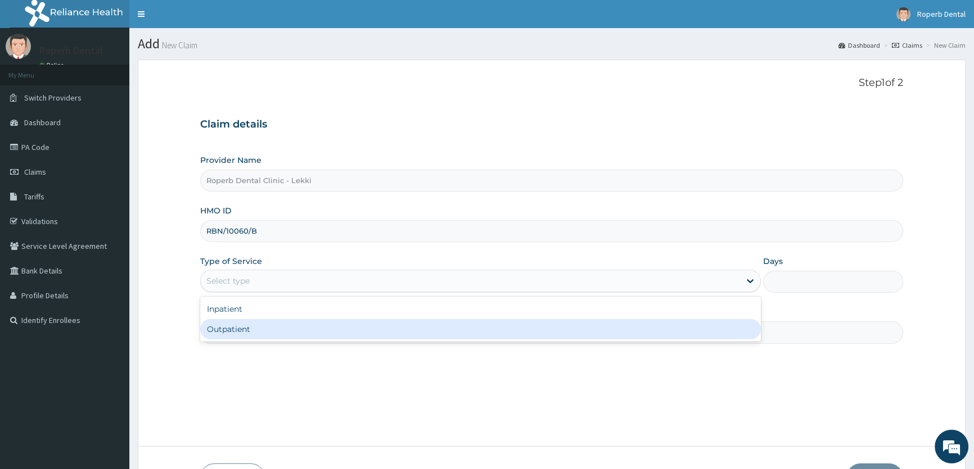
click at [314, 332] on div "Outpatient" at bounding box center [480, 329] width 560 height 20
type input "1"
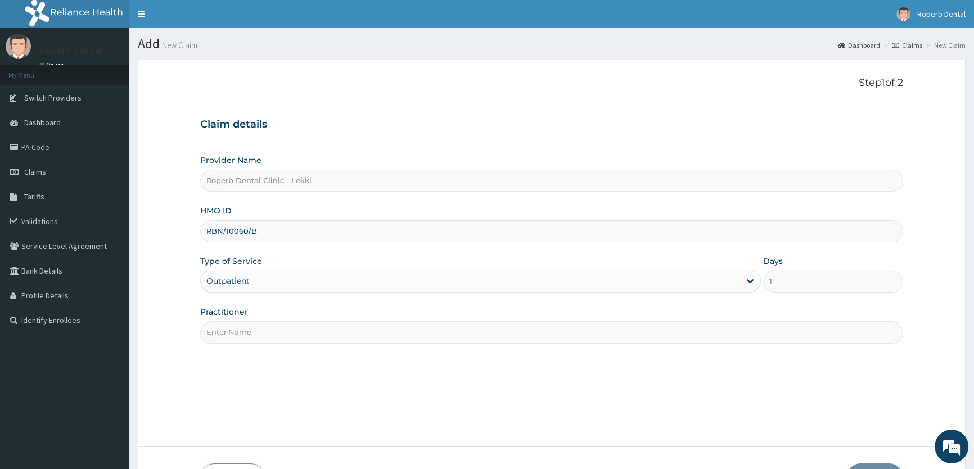
click at [310, 329] on input "Practitioner" at bounding box center [551, 333] width 703 height 22
type input "DR [PERSON_NAME]"
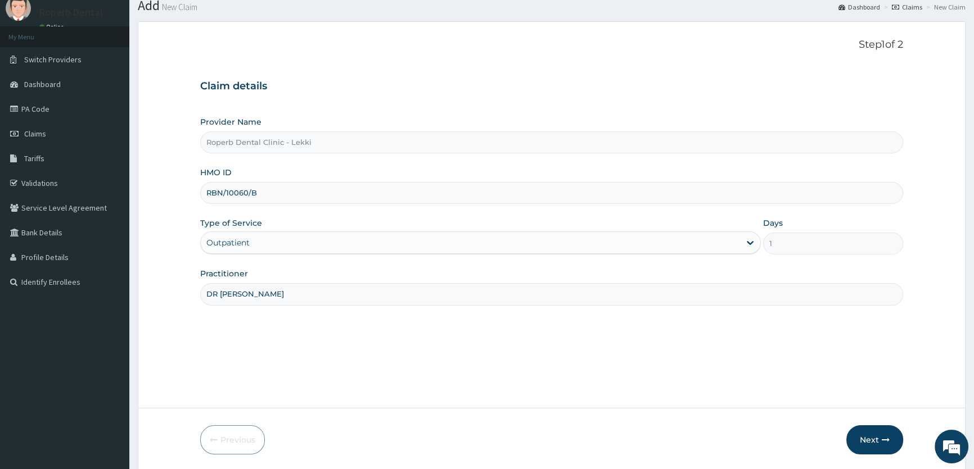
scroll to position [78, 0]
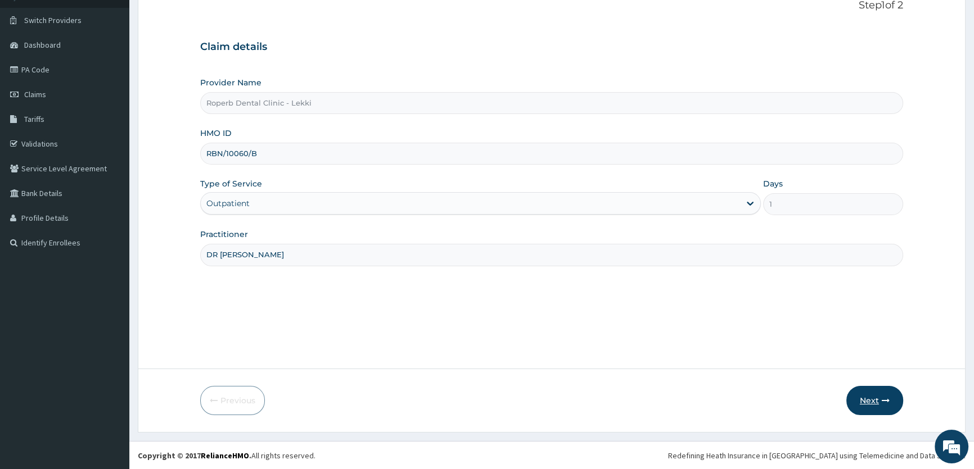
click at [880, 402] on button "Next" at bounding box center [874, 400] width 57 height 29
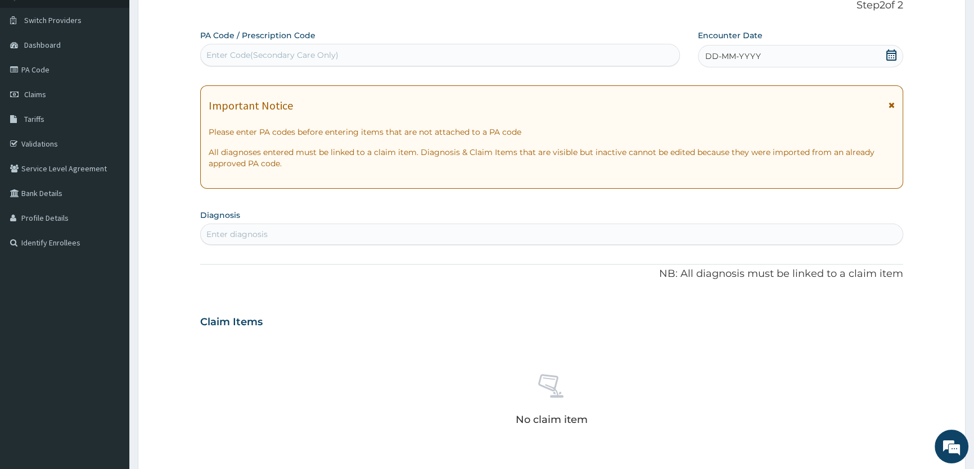
click at [284, 54] on div "Enter Code(Secondary Care Only)" at bounding box center [272, 54] width 132 height 11
paste input "PA/928357"
type input "PA/928357"
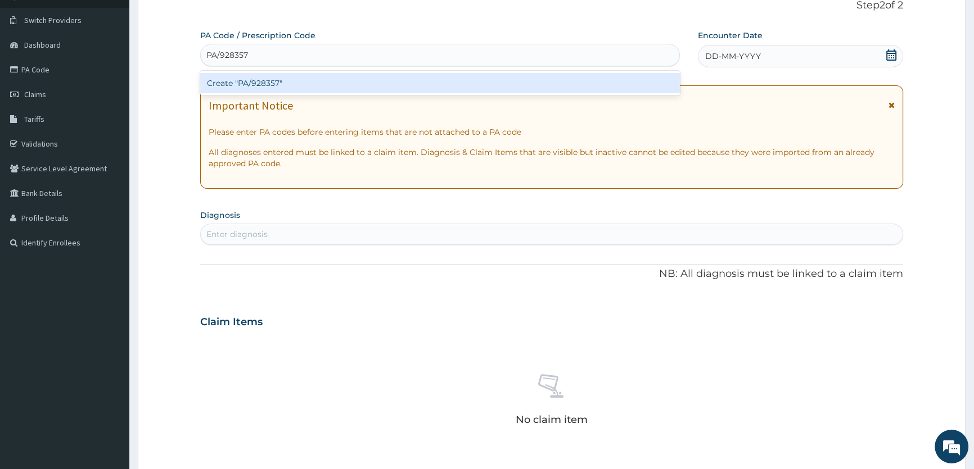
click at [270, 84] on div "Create "PA/928357"" at bounding box center [439, 83] width 479 height 20
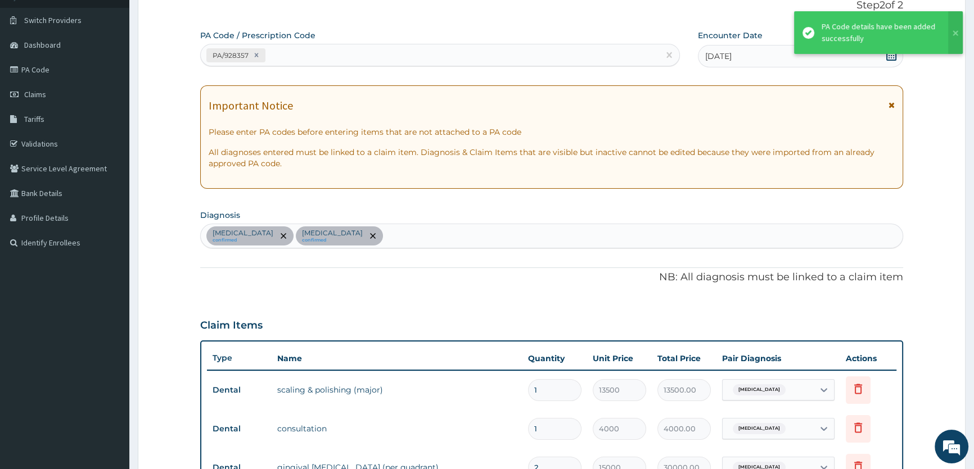
scroll to position [349, 0]
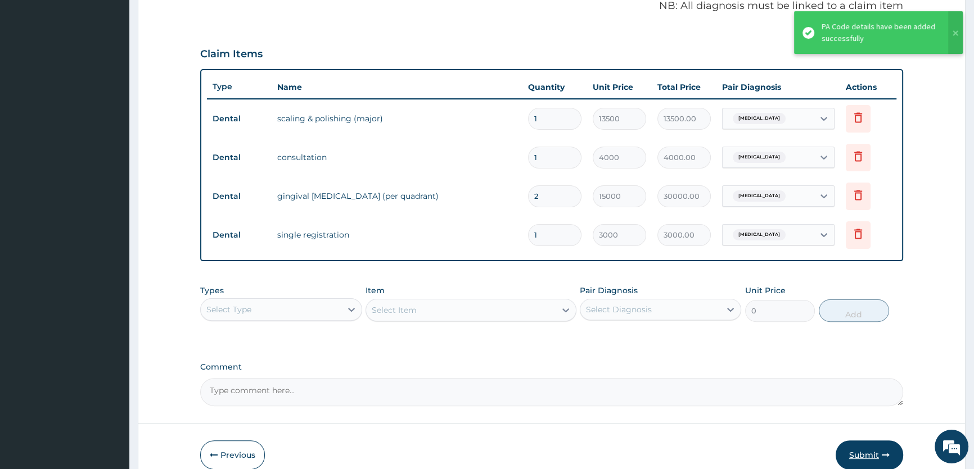
click at [863, 446] on button "Submit" at bounding box center [868, 455] width 67 height 29
